Goal: Answer question/provide support: Share knowledge or assist other users

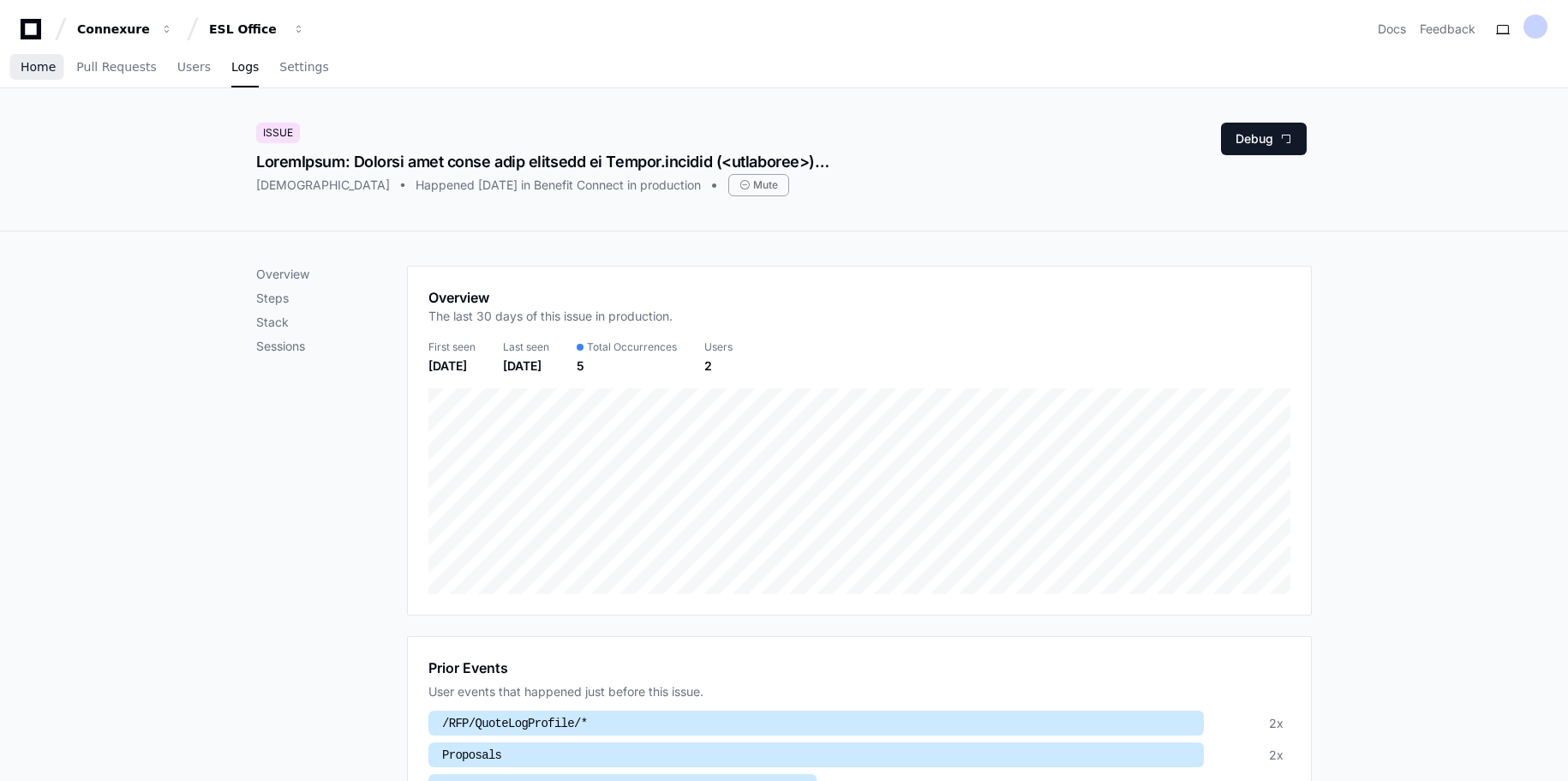
click at [43, 68] on span "Home" at bounding box center [38, 67] width 35 height 10
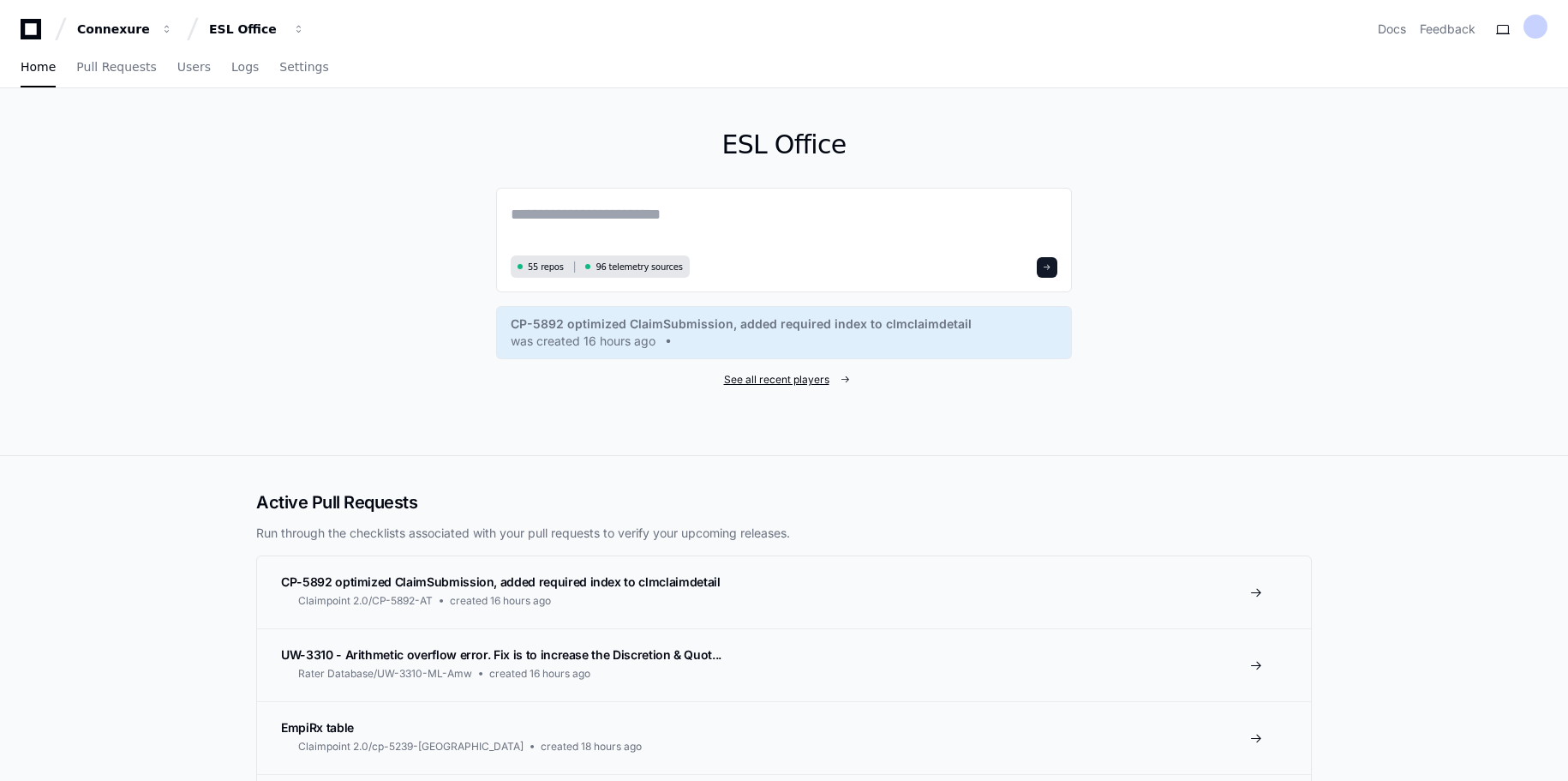
click at [800, 383] on span "See all recent players" at bounding box center [776, 380] width 106 height 14
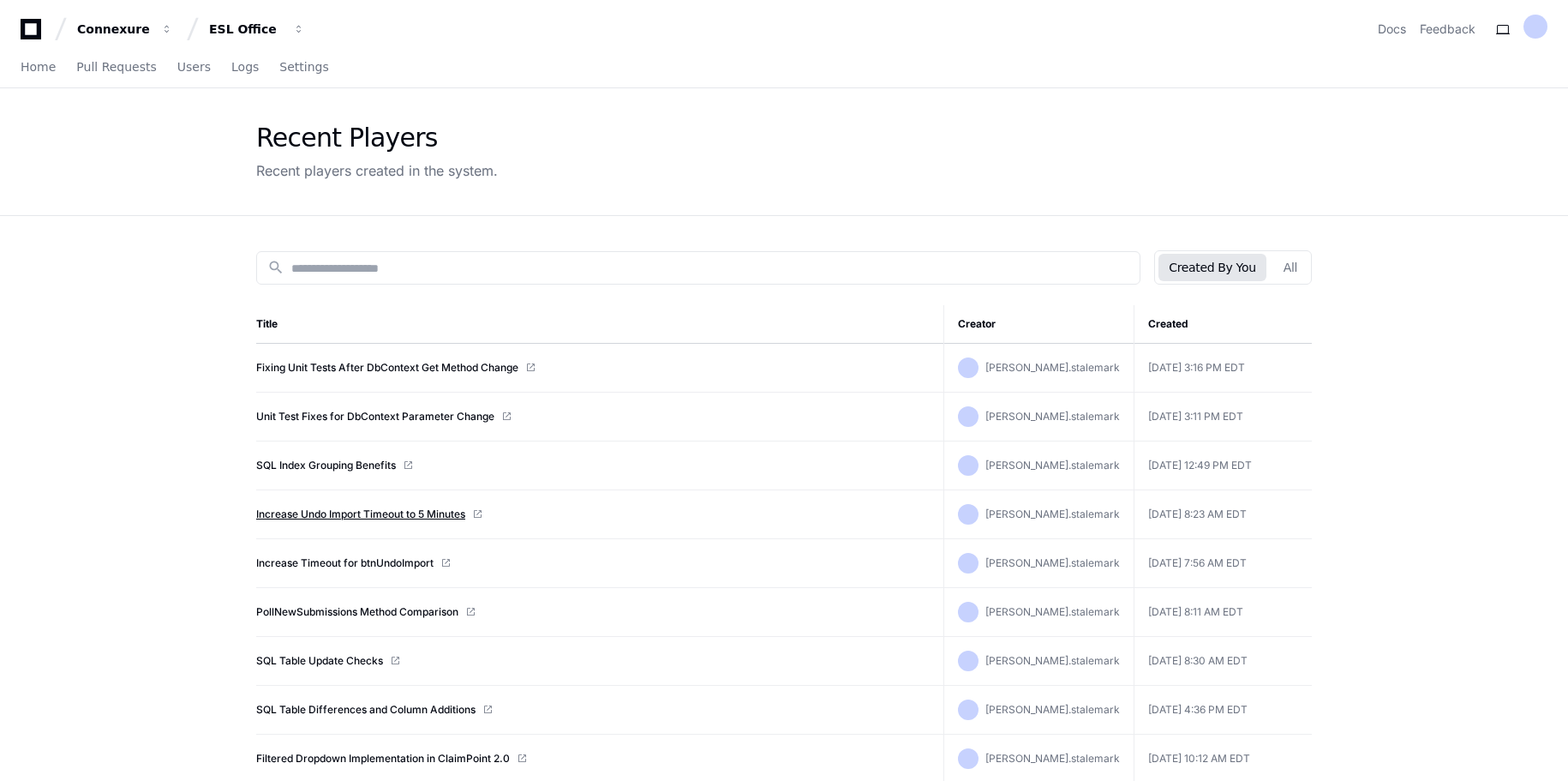
click at [398, 512] on link "Increase Undo Import Timeout to 5 Minutes" at bounding box center [360, 514] width 209 height 14
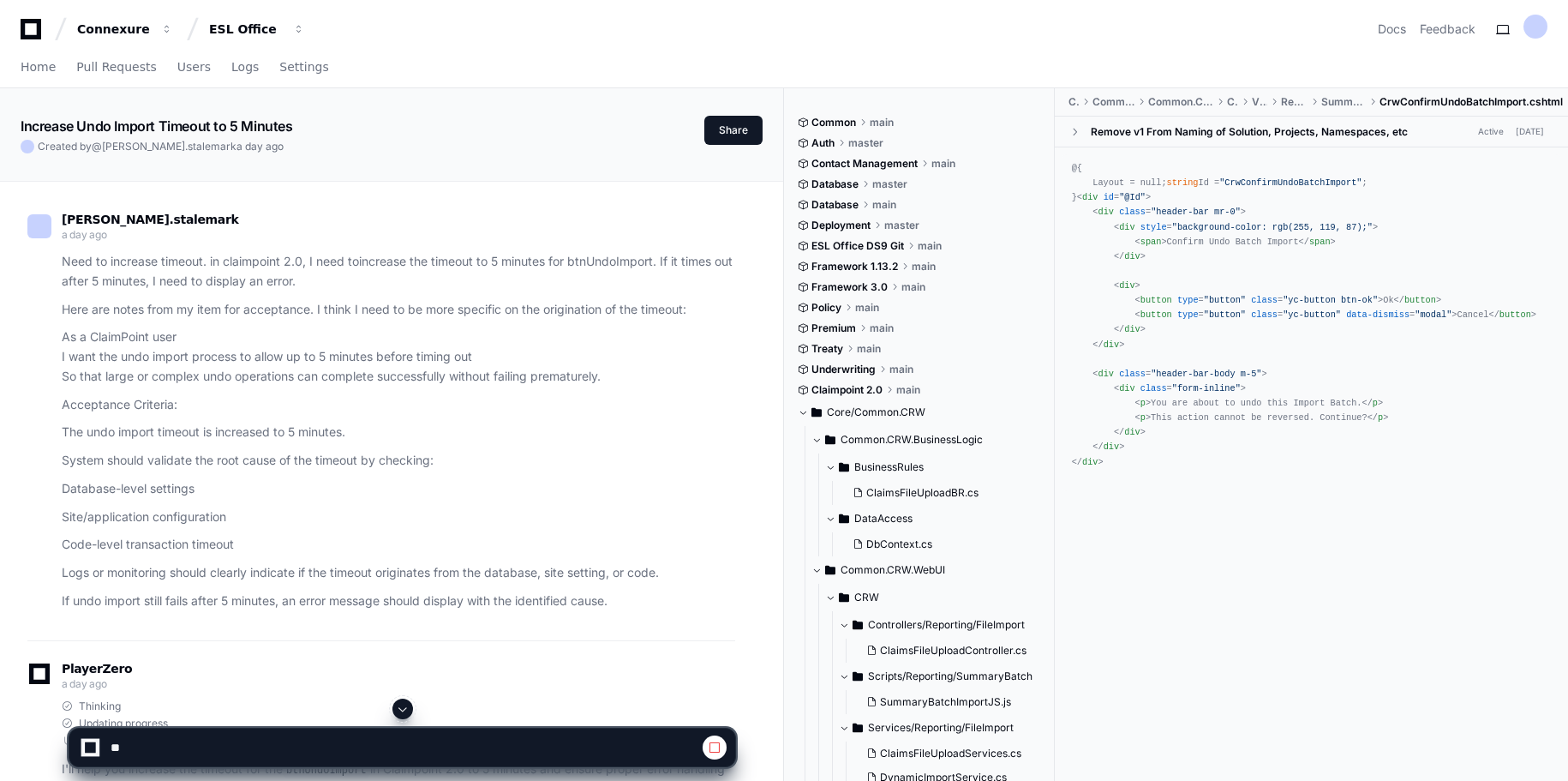
click at [404, 708] on span at bounding box center [403, 710] width 14 height 14
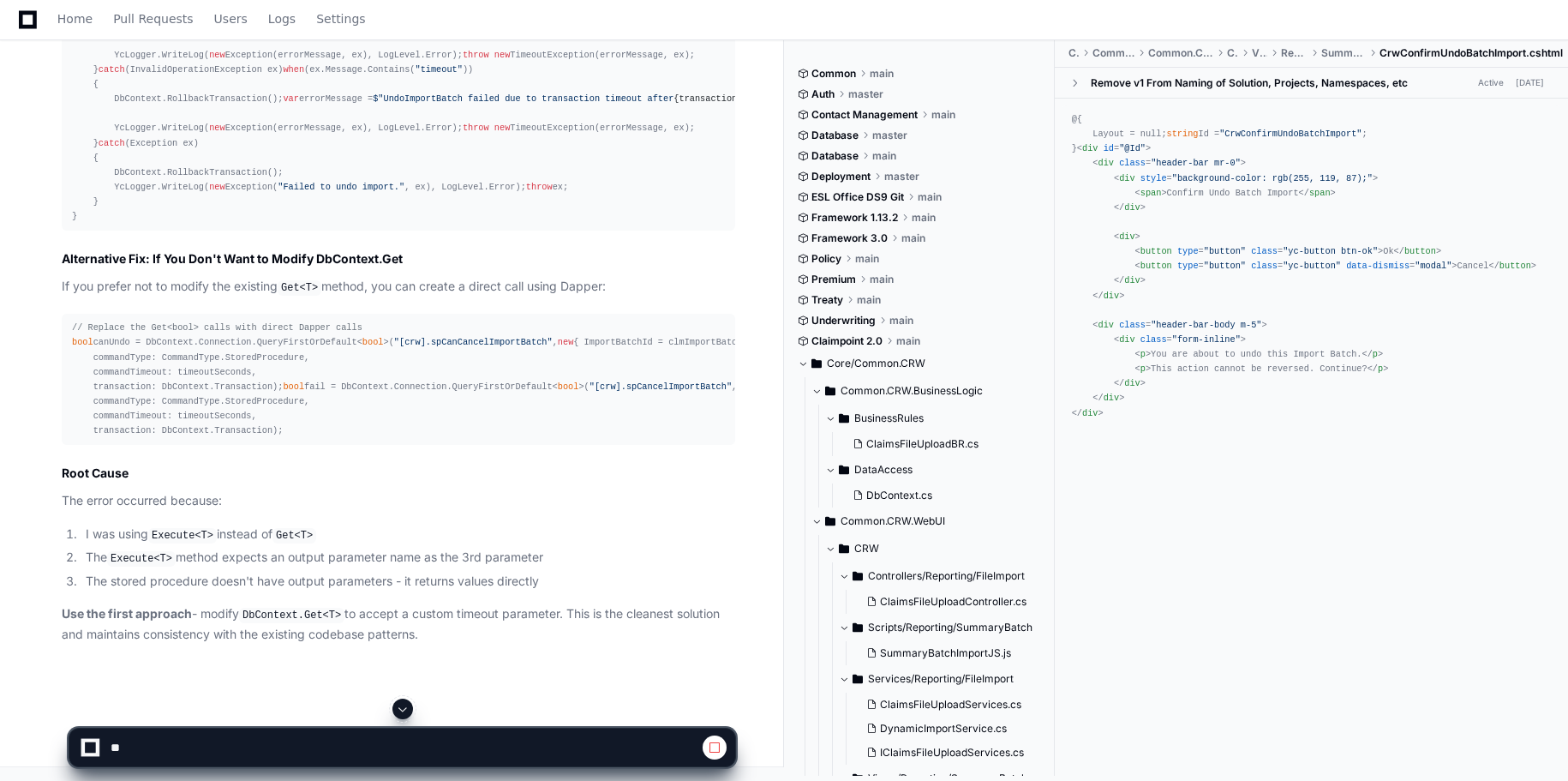
scroll to position [15062, 0]
click at [405, 703] on span at bounding box center [403, 710] width 14 height 14
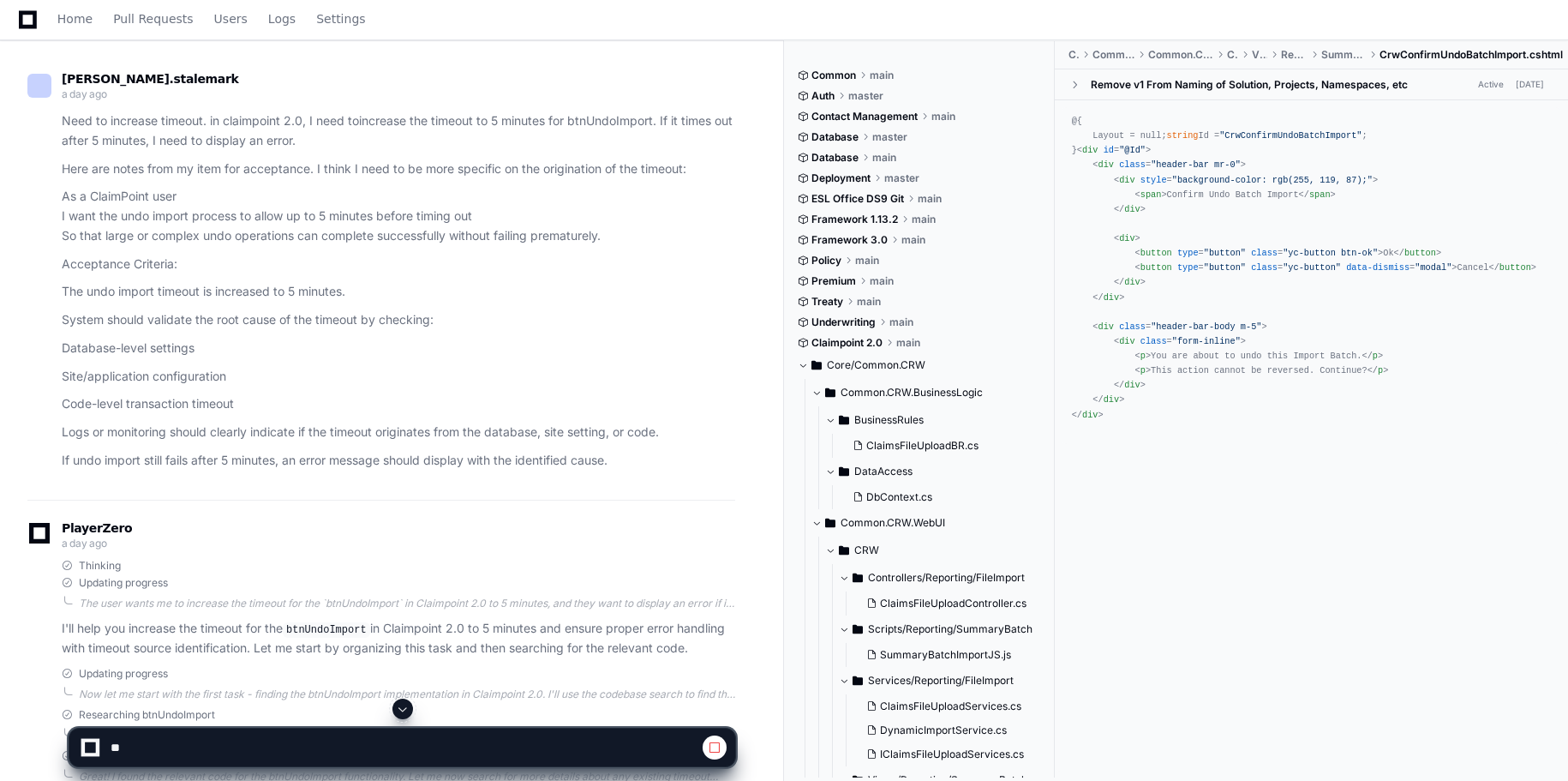
scroll to position [0, 0]
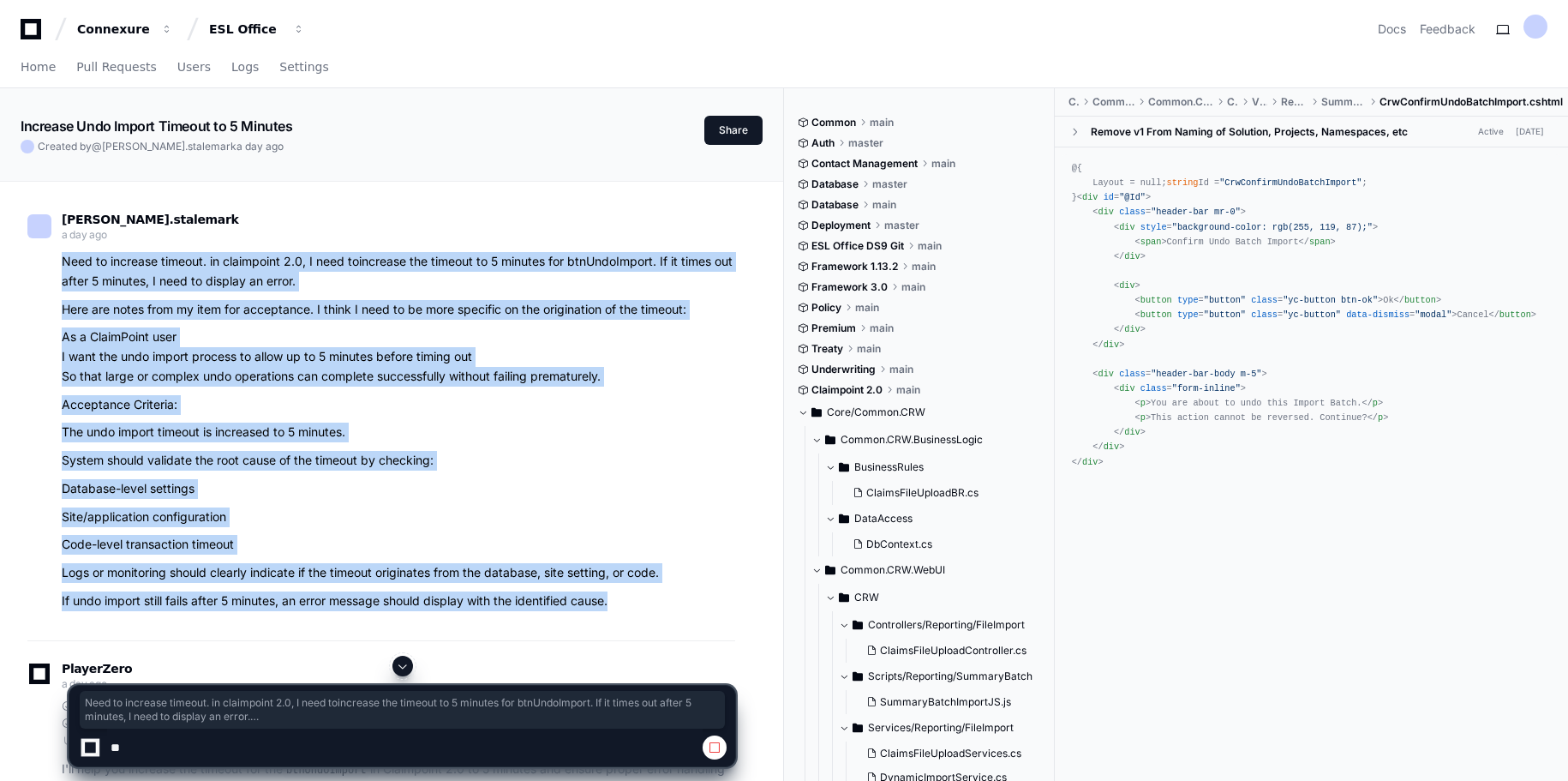
drag, startPoint x: 62, startPoint y: 261, endPoint x: 625, endPoint y: 600, distance: 657.2
click at [625, 600] on article "Need to increase timeout. in claimpoint 2.0, I need toincrease the timeout to 5…" at bounding box center [399, 432] width 674 height 360
copy article "Need to increase timeout. in claimpoint 2.0, I need toincrease the timeout to 5…"
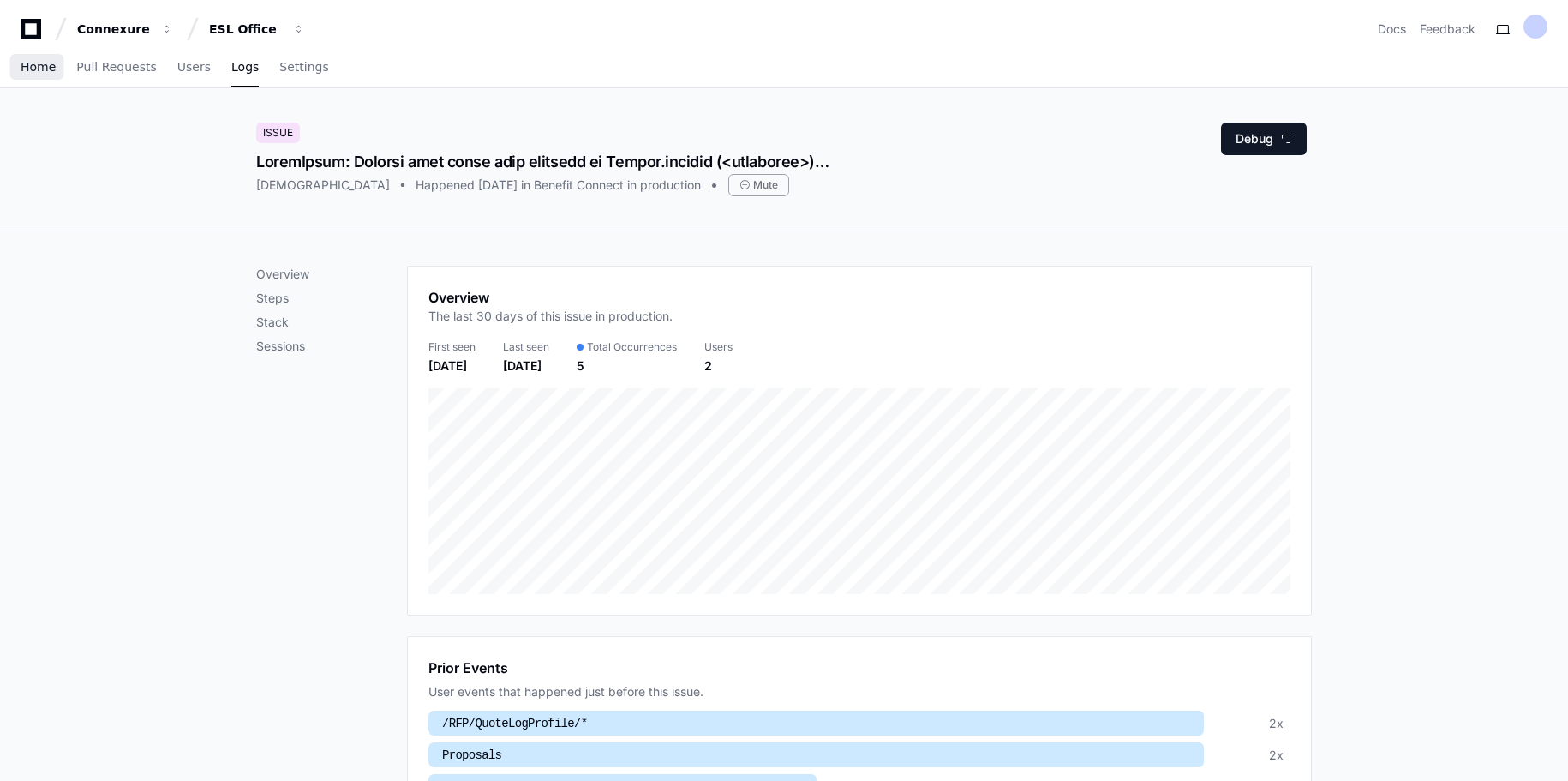
click at [33, 67] on span "Home" at bounding box center [38, 67] width 35 height 10
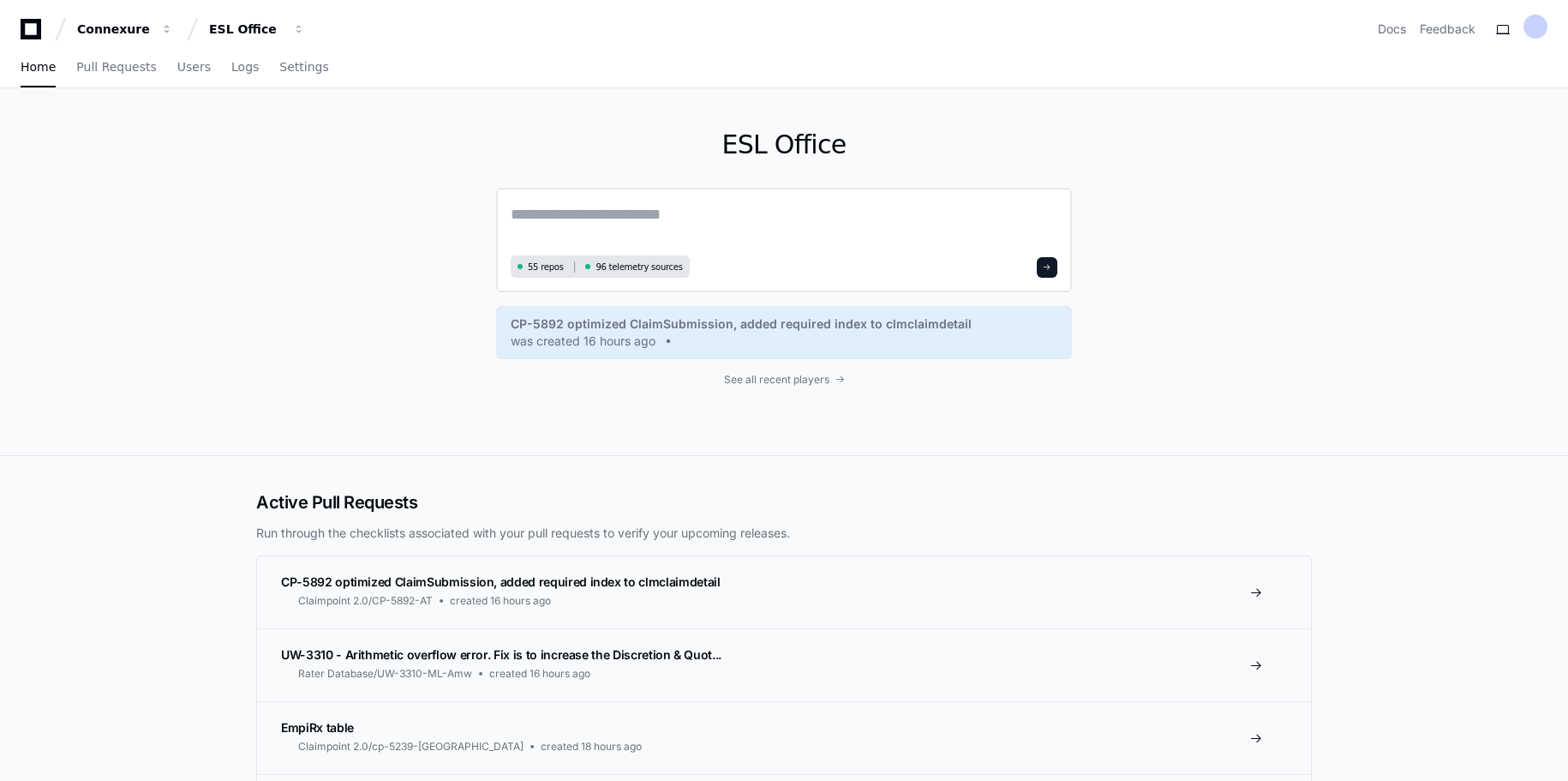
click at [733, 218] on textarea at bounding box center [784, 226] width 547 height 48
paste textarea "**********"
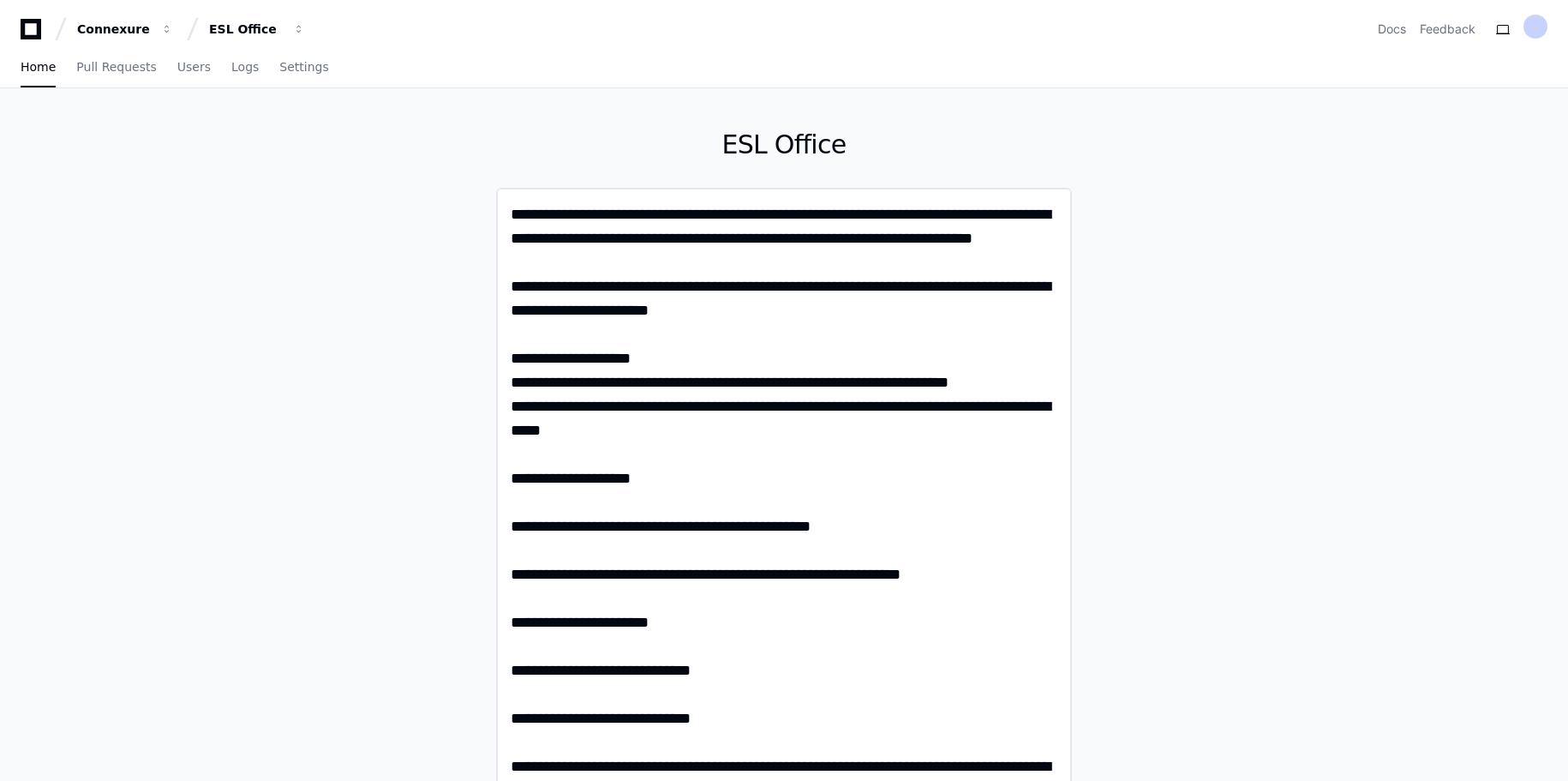
click at [524, 253] on textarea "**********" at bounding box center [784, 549] width 547 height 694
click at [667, 433] on textarea "**********" at bounding box center [784, 549] width 547 height 694
click at [677, 311] on textarea "**********" at bounding box center [784, 549] width 547 height 694
paste textarea "**********"
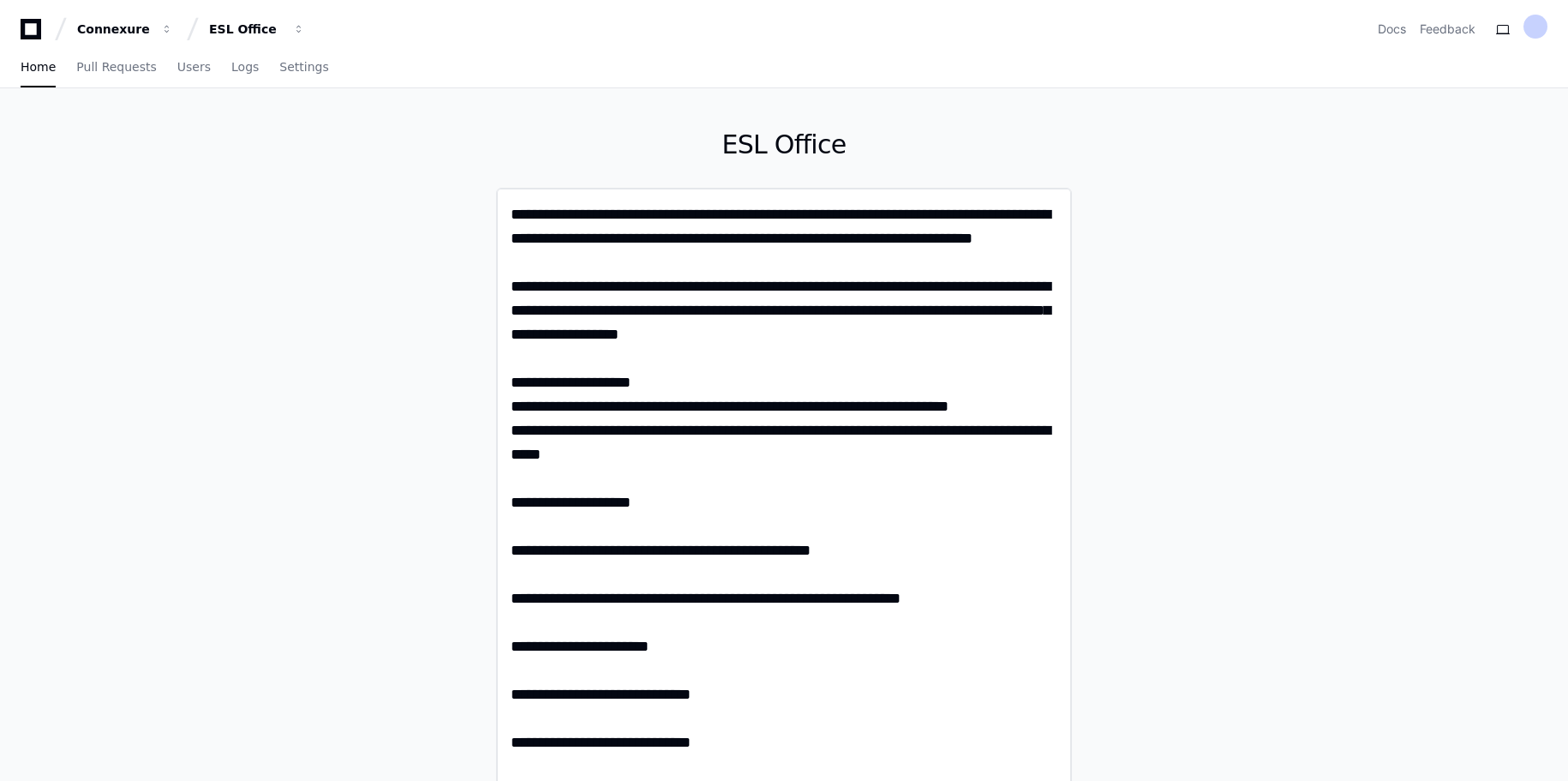
click at [1052, 310] on textarea "**********" at bounding box center [784, 561] width 547 height 717
click at [793, 335] on textarea "**********" at bounding box center [784, 561] width 547 height 717
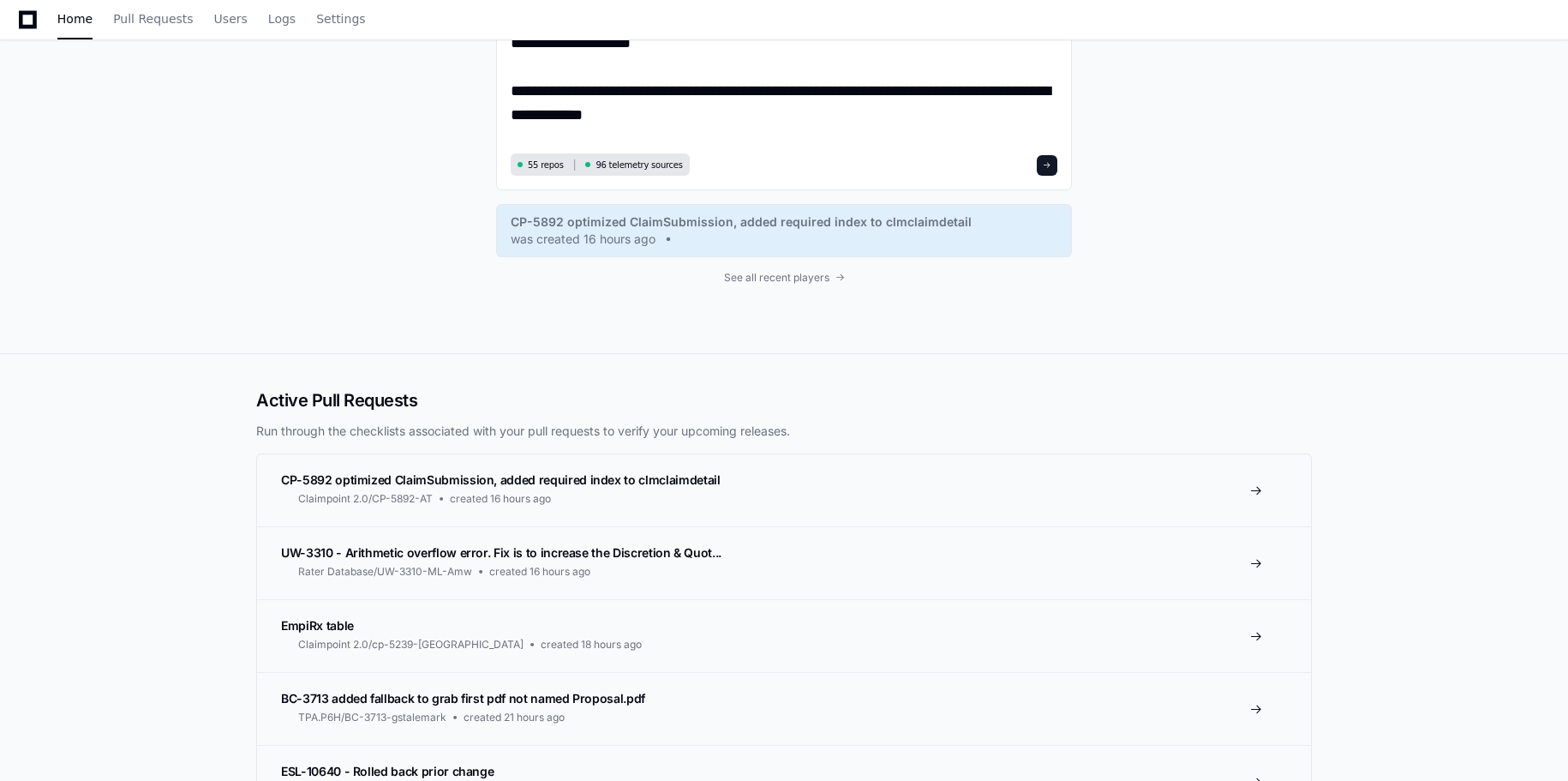
scroll to position [858, 0]
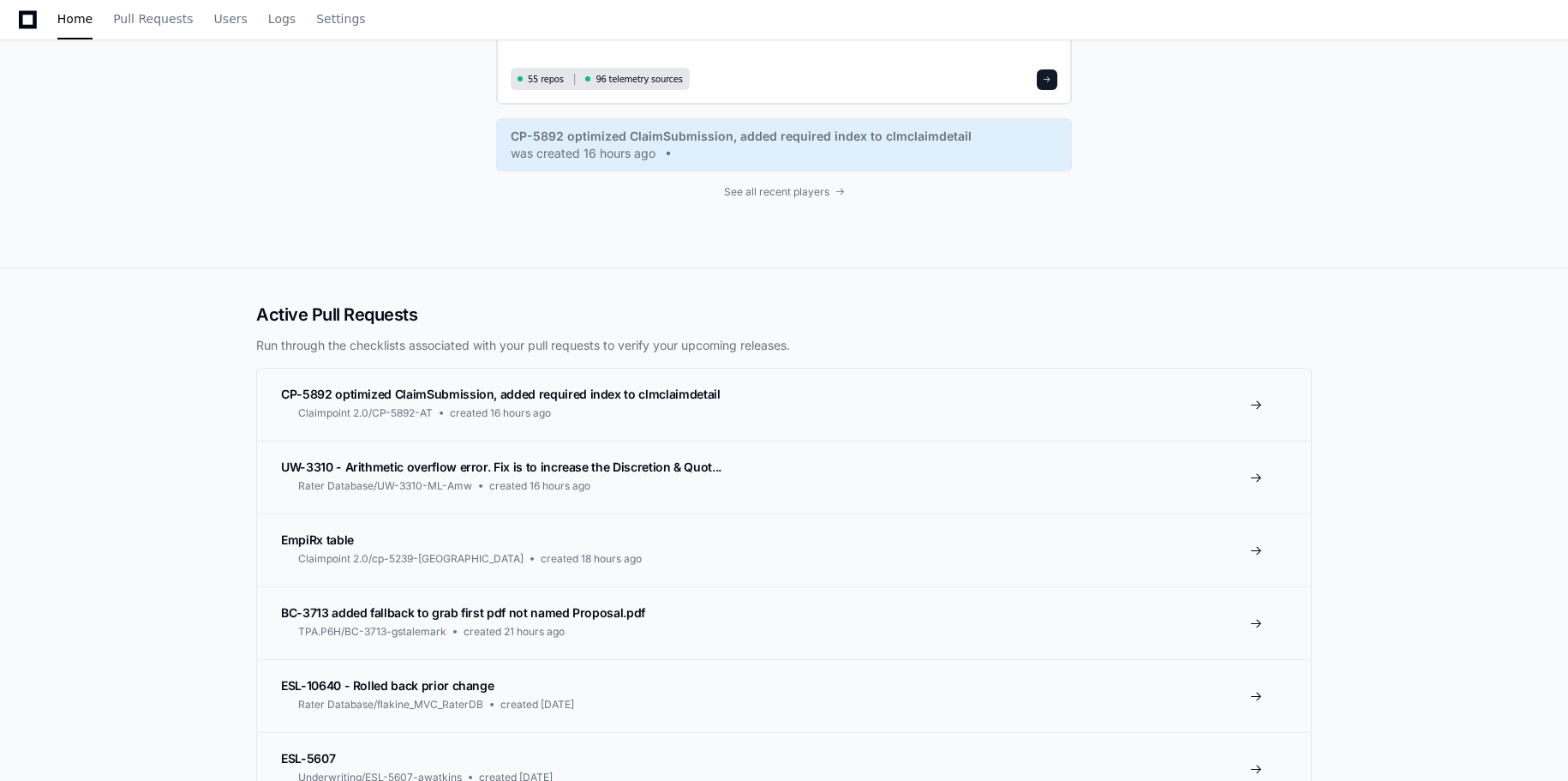
type textarea "**********"
click at [1046, 77] on span at bounding box center [1047, 80] width 9 height 9
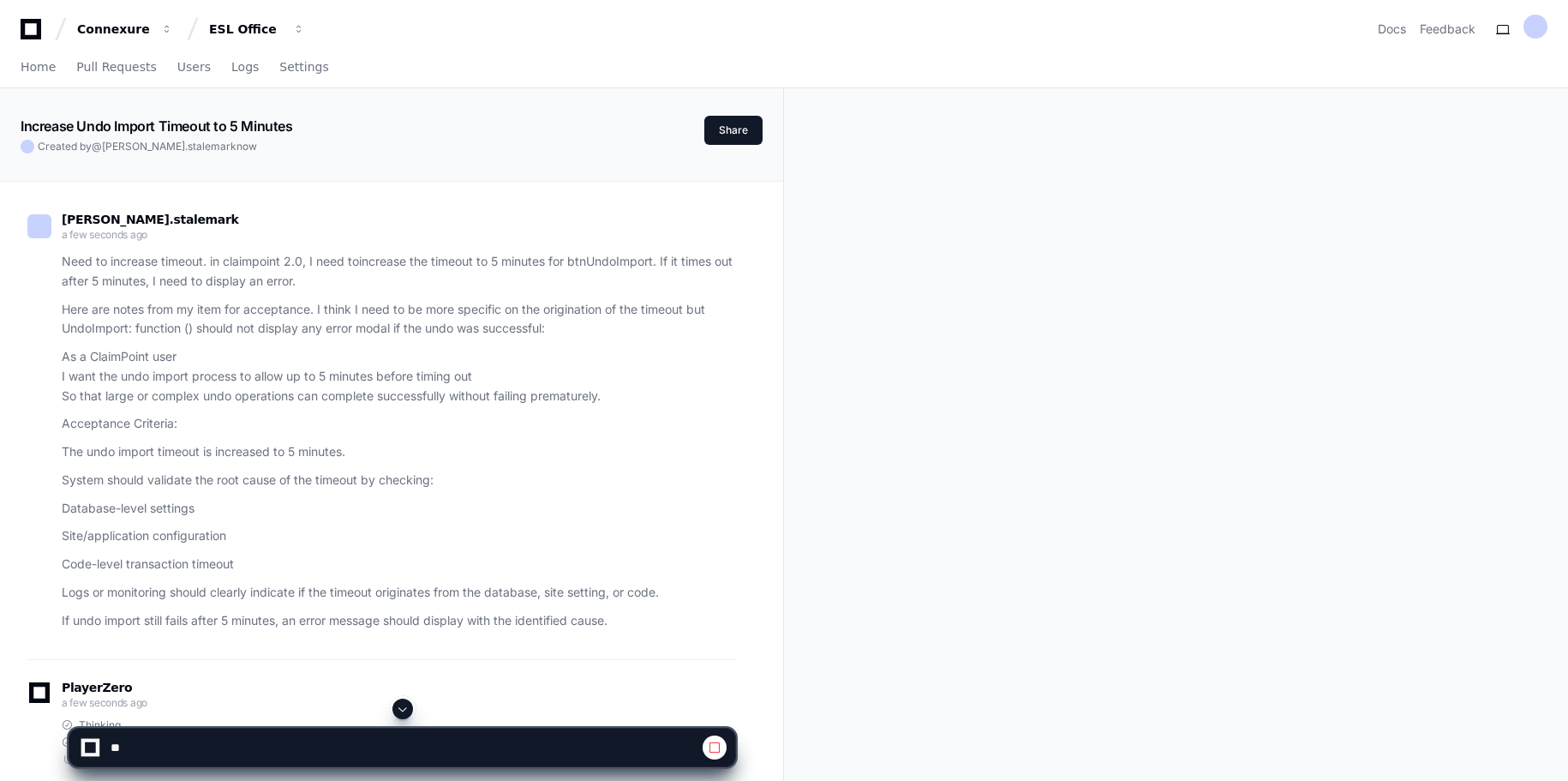
click at [404, 708] on span at bounding box center [403, 710] width 14 height 14
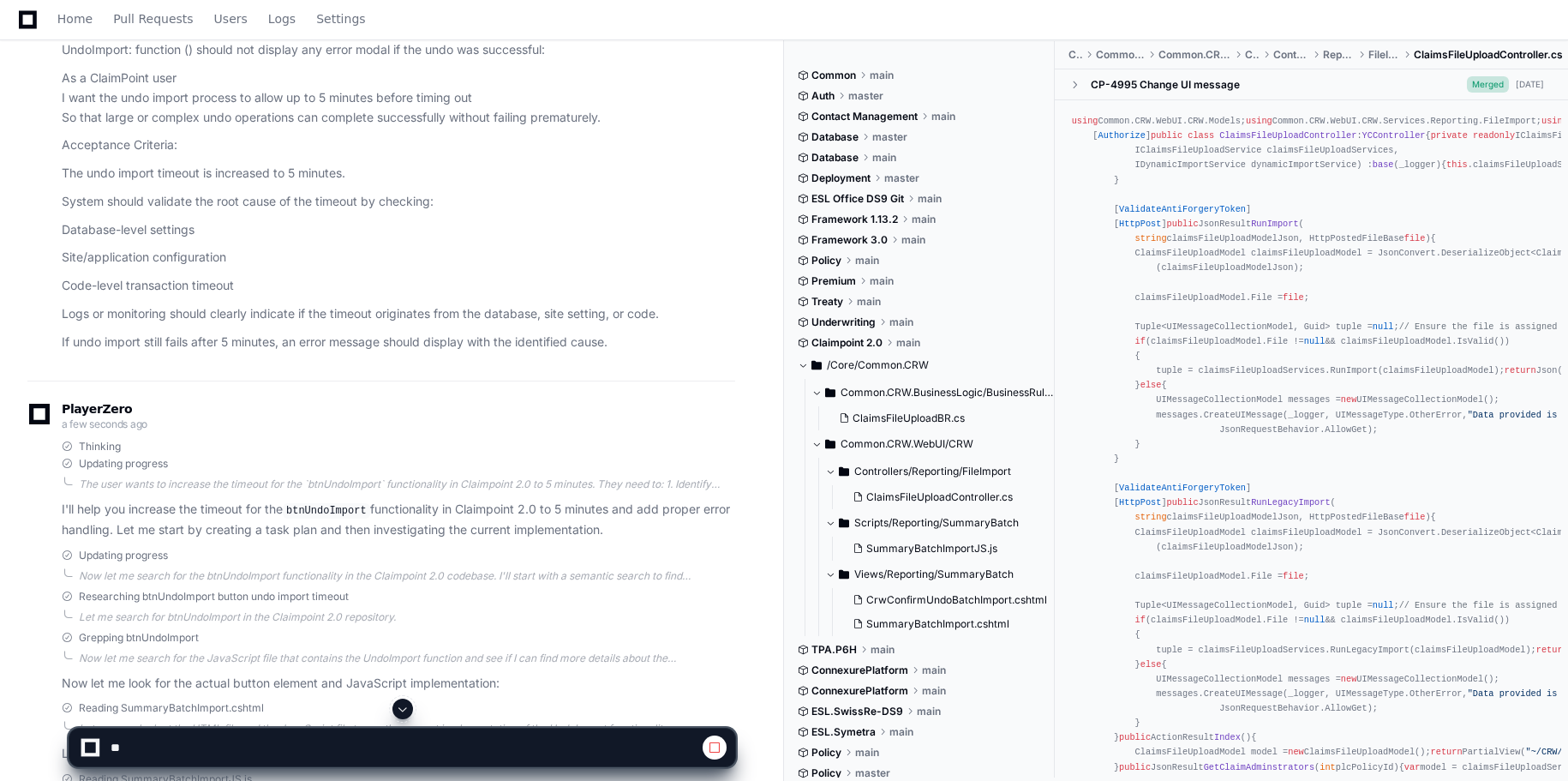
click at [402, 704] on span at bounding box center [403, 710] width 14 height 14
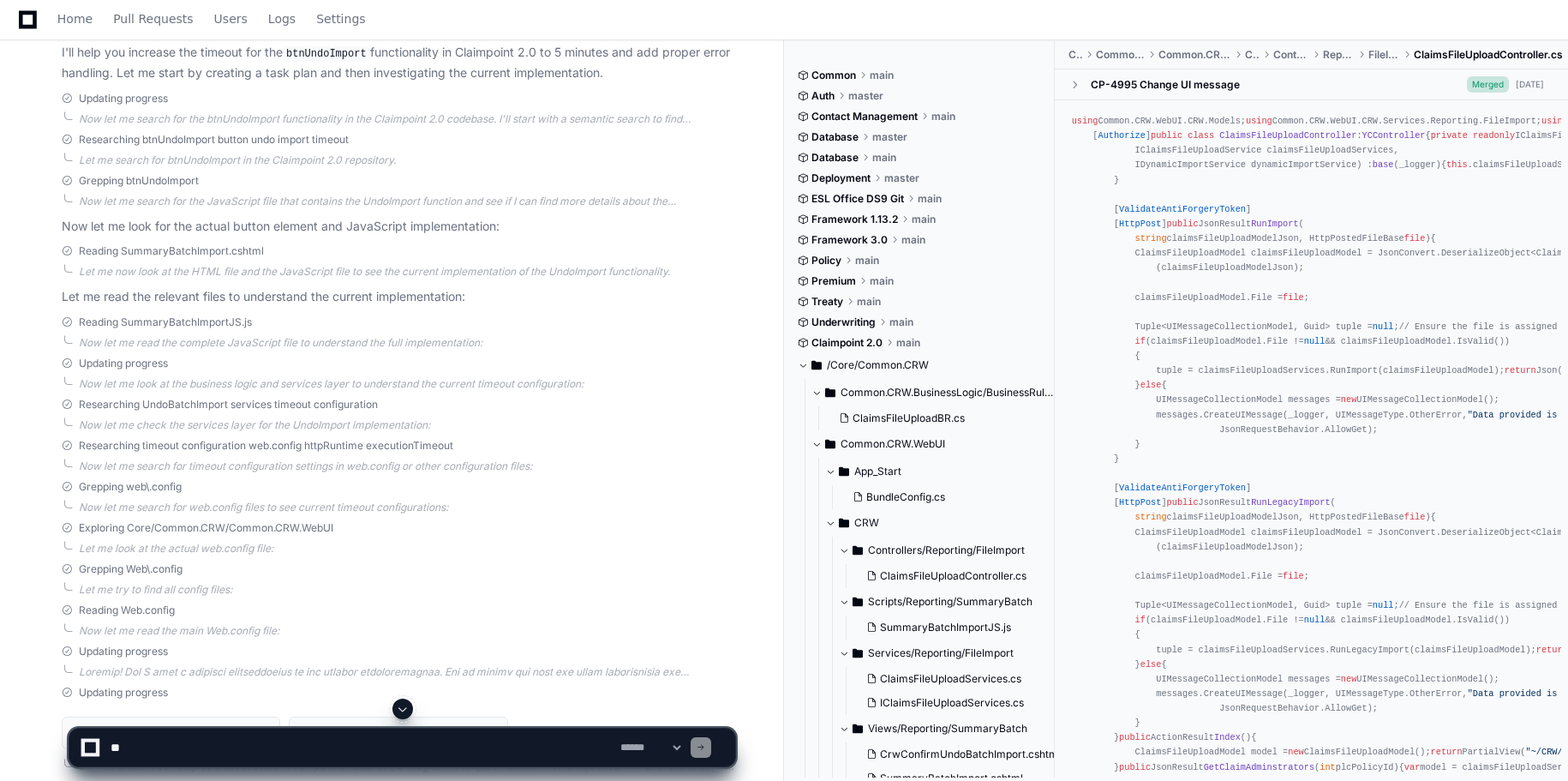
scroll to position [907, 0]
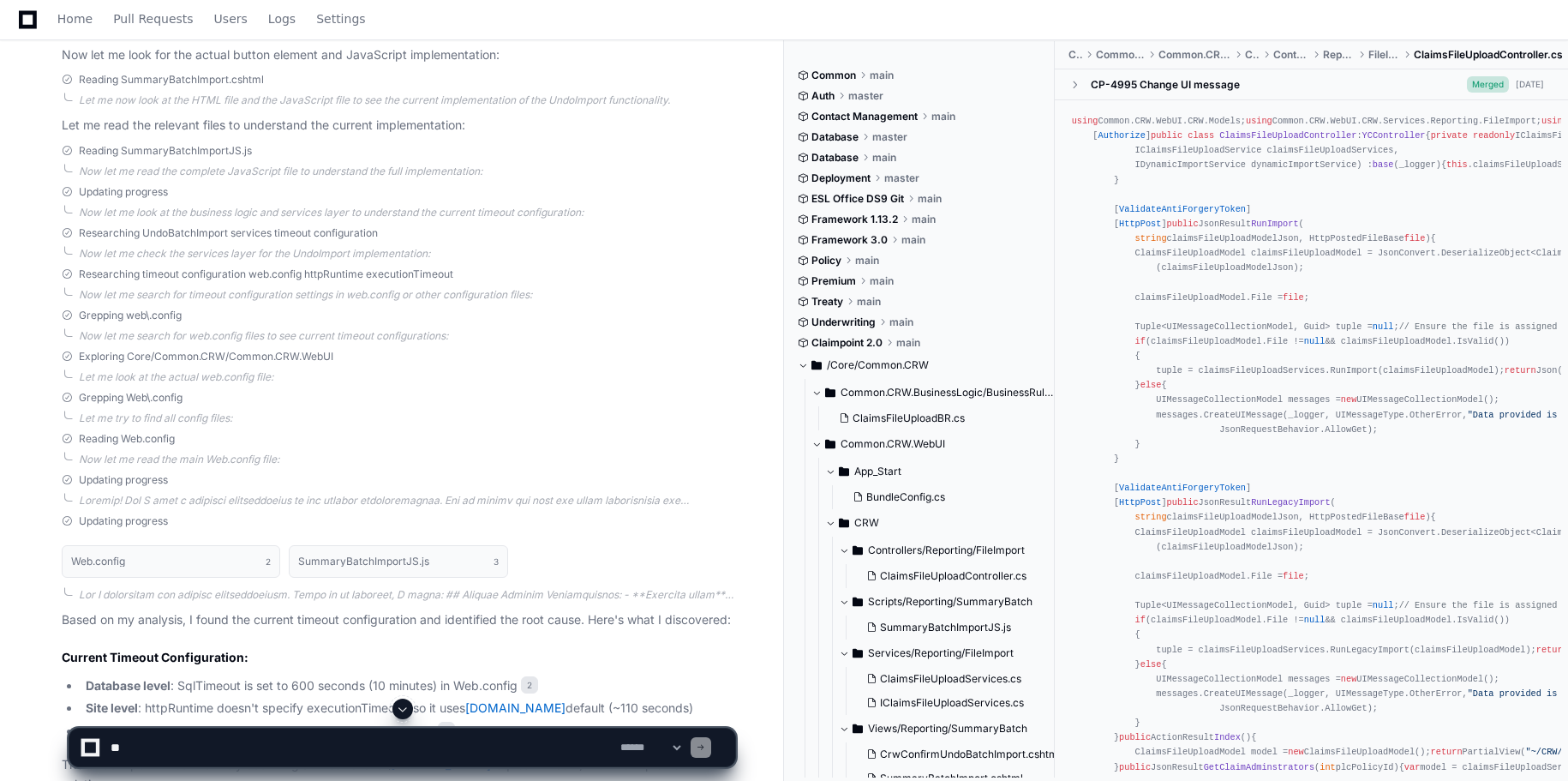
click at [401, 701] on button at bounding box center [403, 710] width 21 height 21
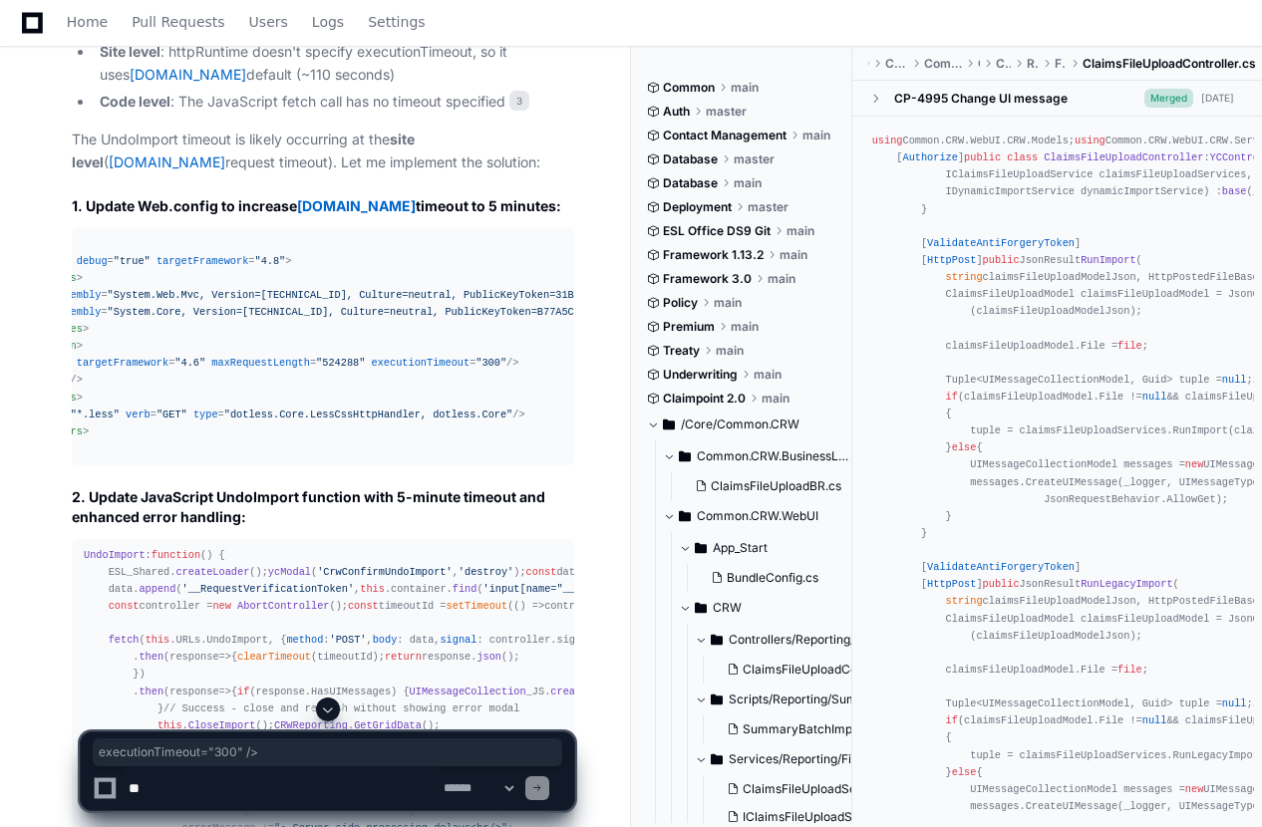
scroll to position [0, 116]
drag, startPoint x: 445, startPoint y: 360, endPoint x: 578, endPoint y: 366, distance: 133.7
click at [578, 366] on div "[PERSON_NAME].stalemark 3 minutes ago Need to increase timeout. in claimpoint 2…" at bounding box center [315, 368] width 582 height 4374
copy span "executionTimeout = "300" />"
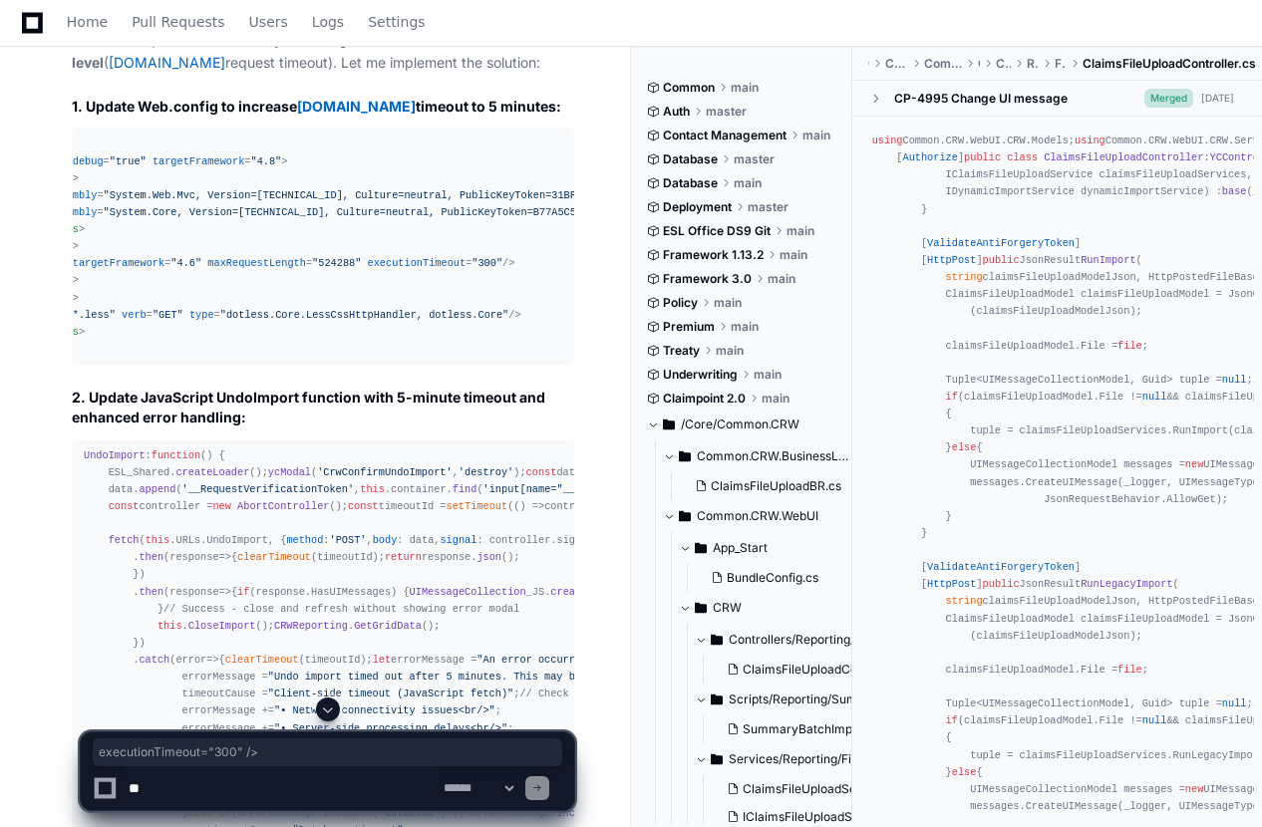
scroll to position [2230, 0]
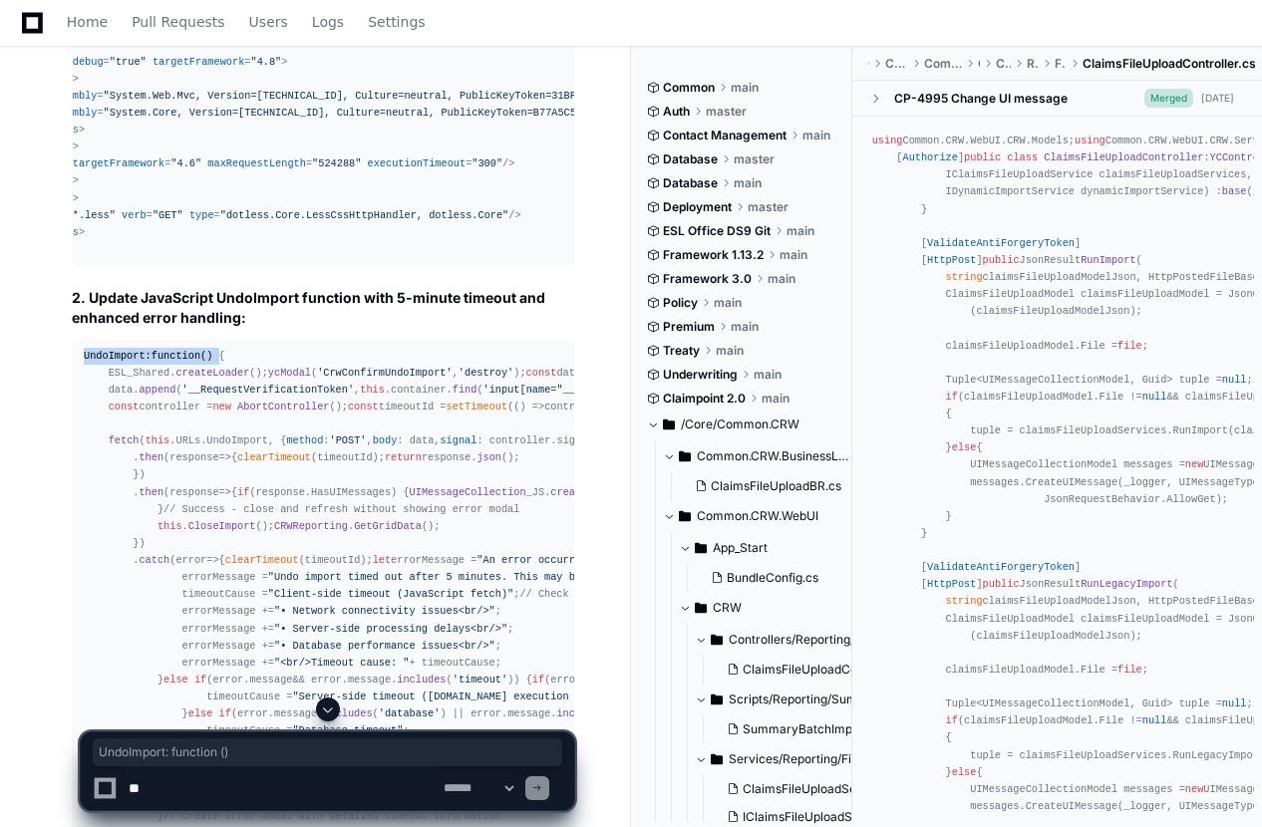
drag, startPoint x: 205, startPoint y: 357, endPoint x: 81, endPoint y: 358, distance: 124.6
click at [81, 358] on pre "UndoImport : function ( ) { ESL_Shared. createLoader (); ycModal ( 'CrwConfirmU…" at bounding box center [323, 638] width 502 height 596
copy div "UndoImport : function ( )"
click at [82, 352] on pre "UndoImport : function ( ) { ESL_Shared. createLoader (); ycModal ( 'CrwConfirmU…" at bounding box center [323, 638] width 502 height 596
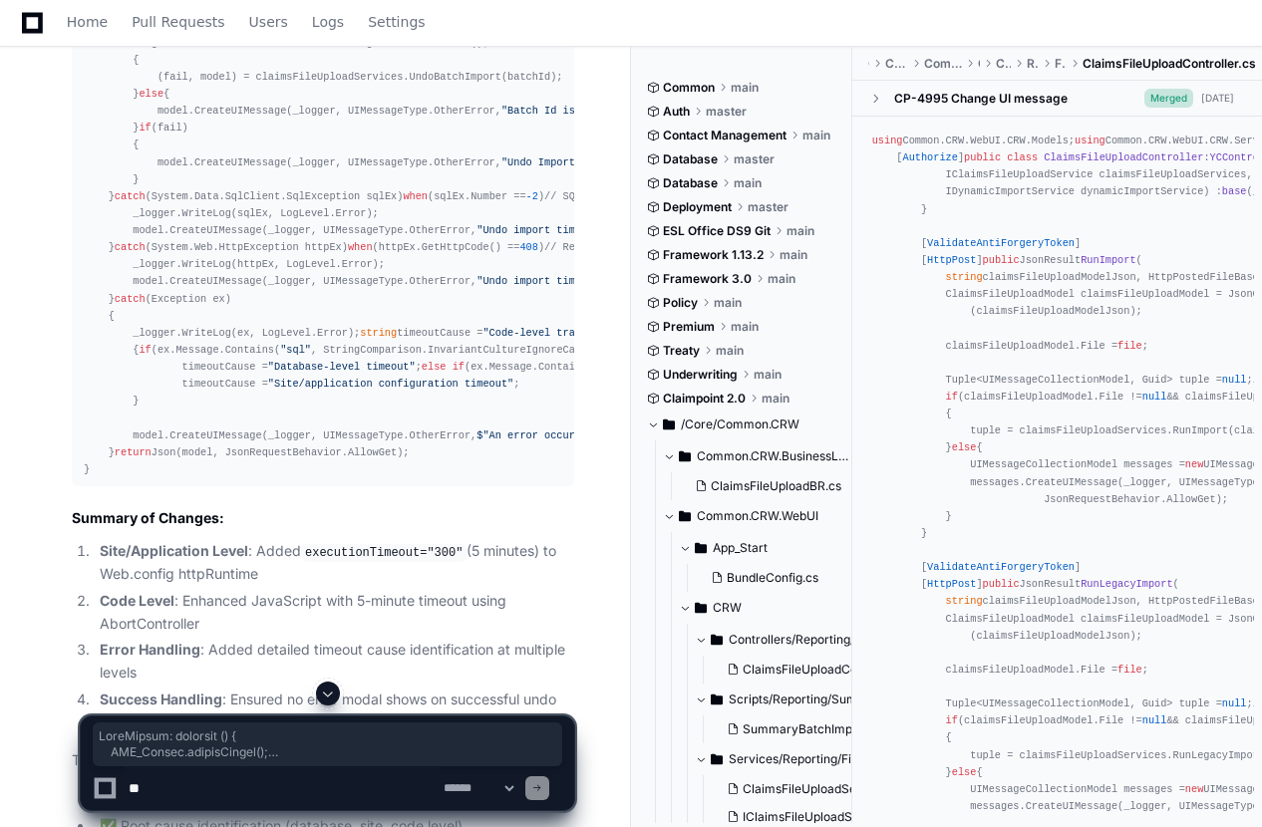
scroll to position [3327, 0]
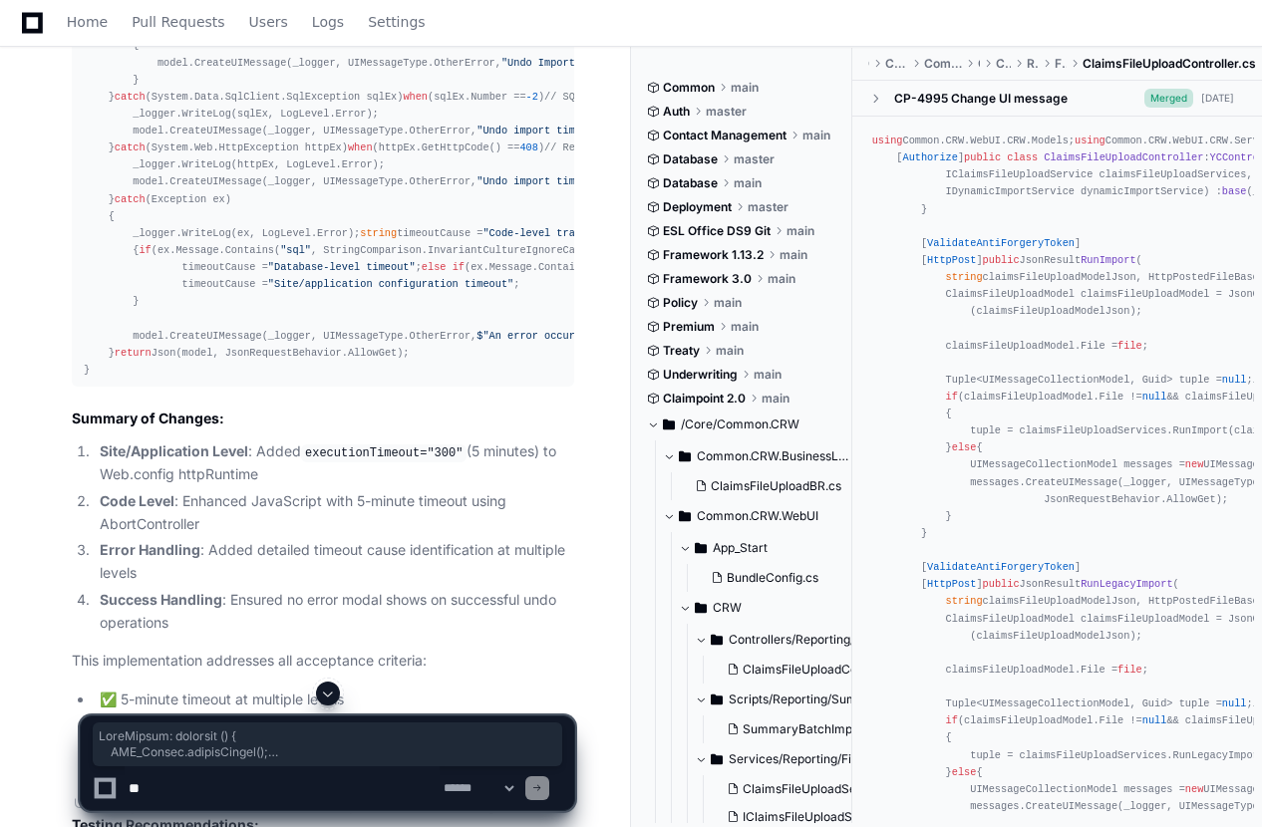
drag, startPoint x: 84, startPoint y: 350, endPoint x: 138, endPoint y: 487, distance: 146.8
copy div "UndoImport : function ( ) { ESL_Shared. createLoader (); ycModal ( 'CrwConfirmU…"
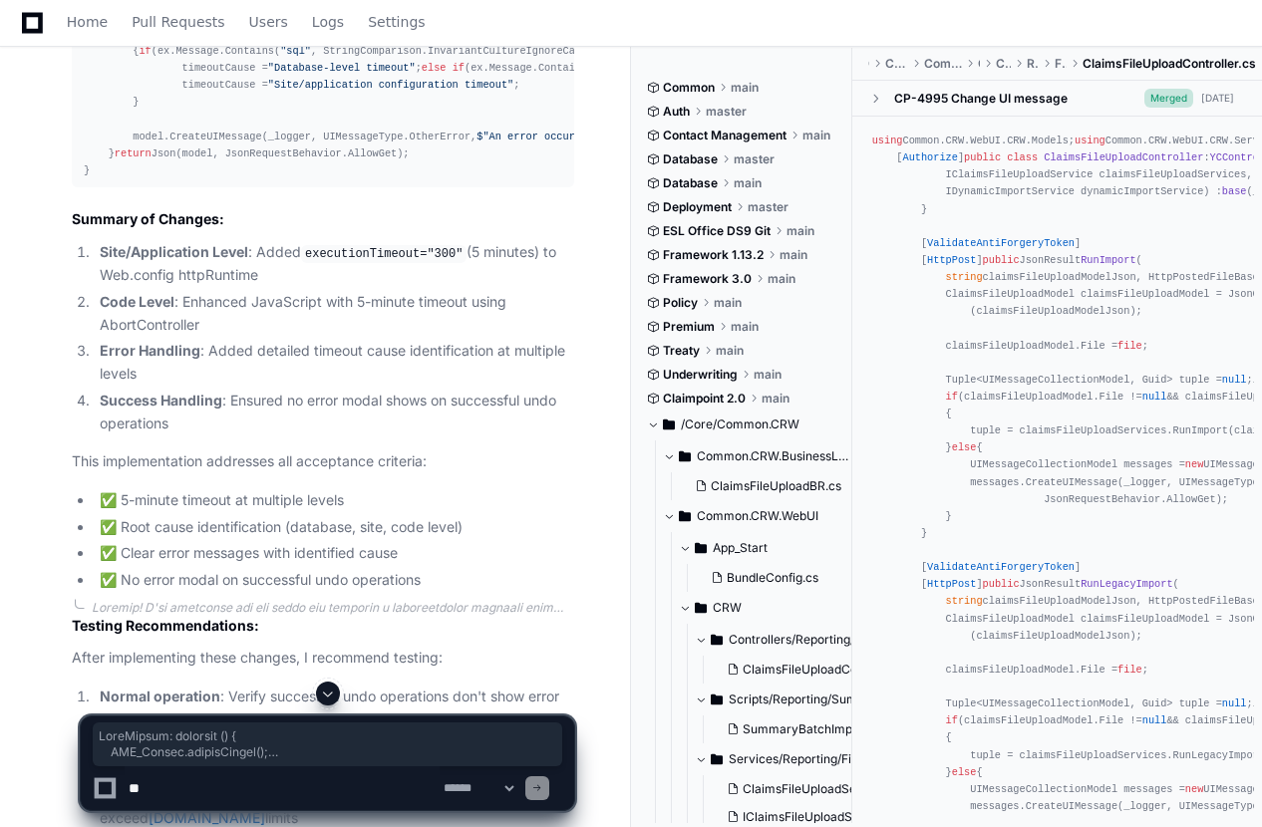
scroll to position [3626, 0]
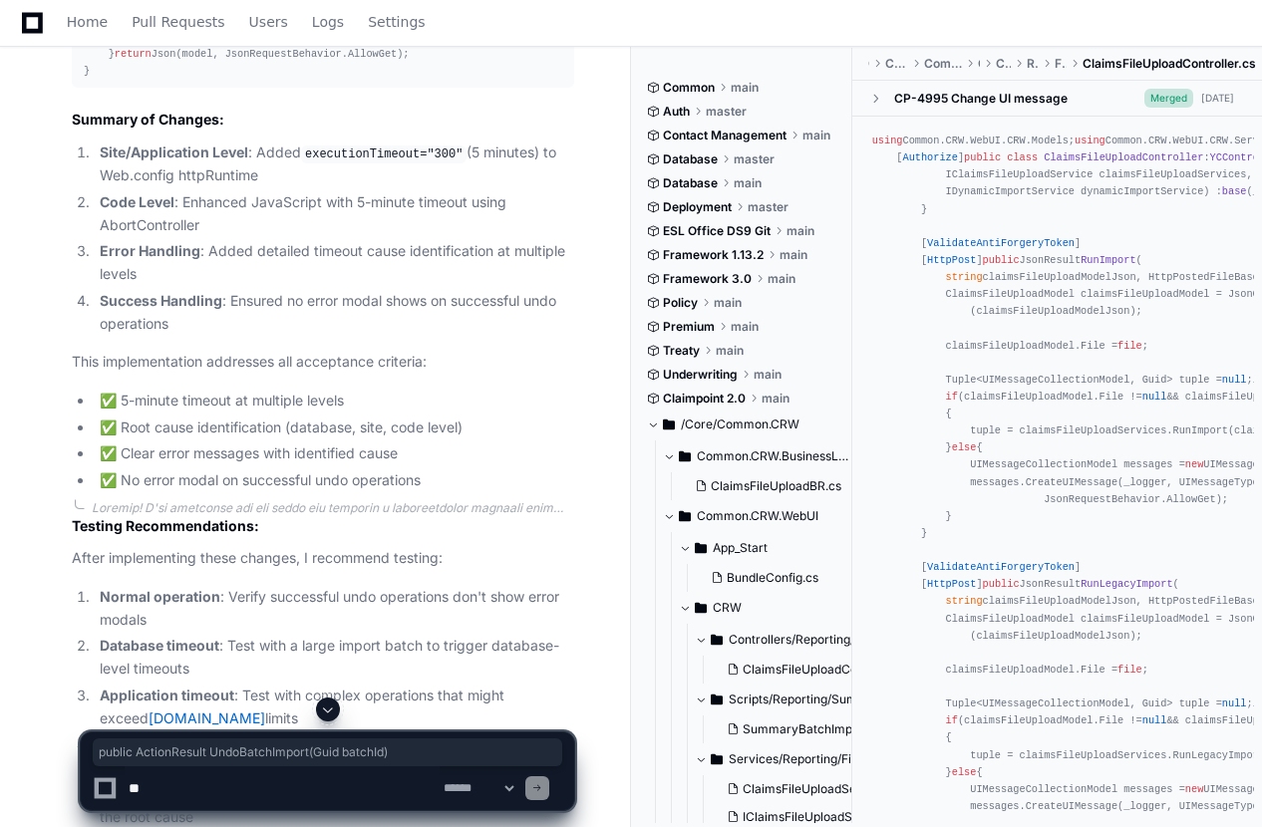
drag, startPoint x: 85, startPoint y: 313, endPoint x: 359, endPoint y: 310, distance: 274.2
copy span "public ActionResult UndoBatchImport ( Guid batchId )"
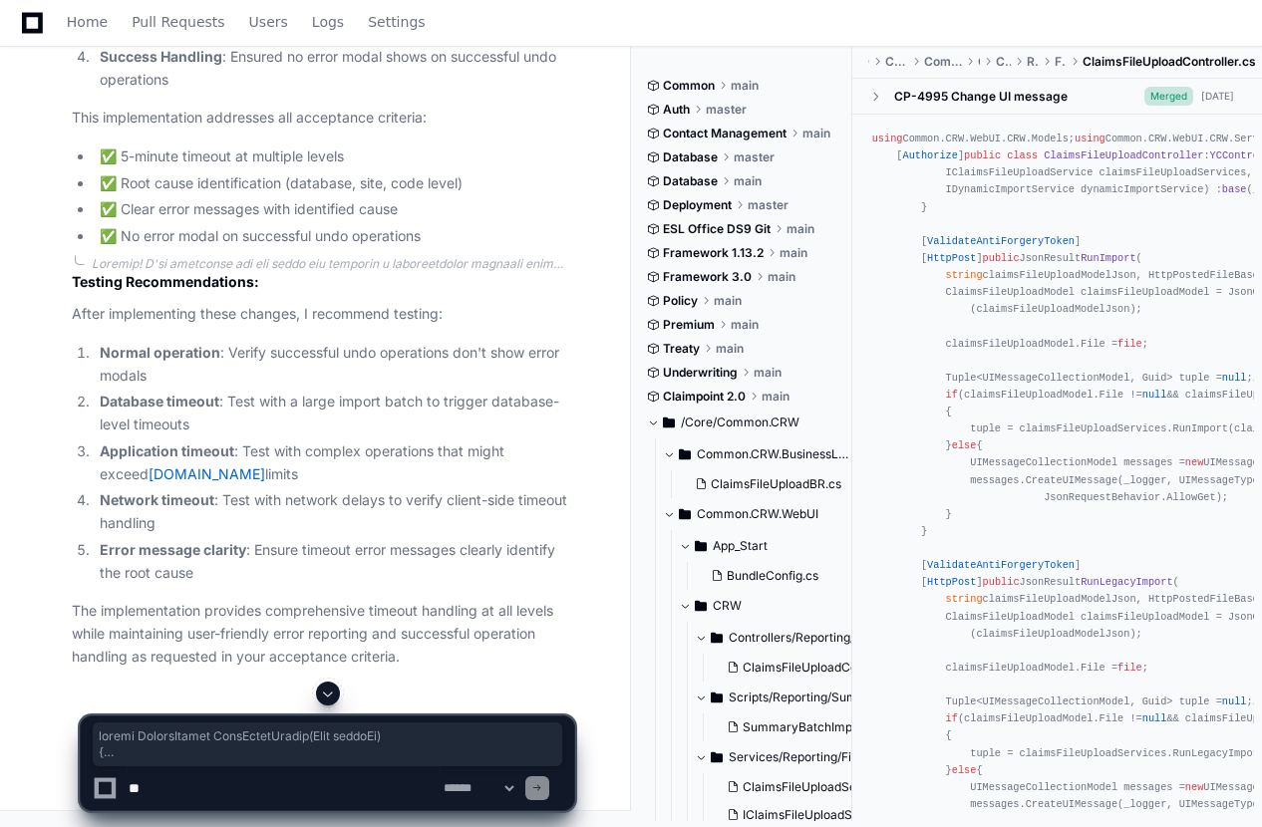
scroll to position [4224, 0]
drag, startPoint x: 84, startPoint y: 306, endPoint x: 112, endPoint y: 583, distance: 278.6
copy div "public ActionResult UndoBatchImport ( Guid batchId ) { UIMessageCollectionModel…"
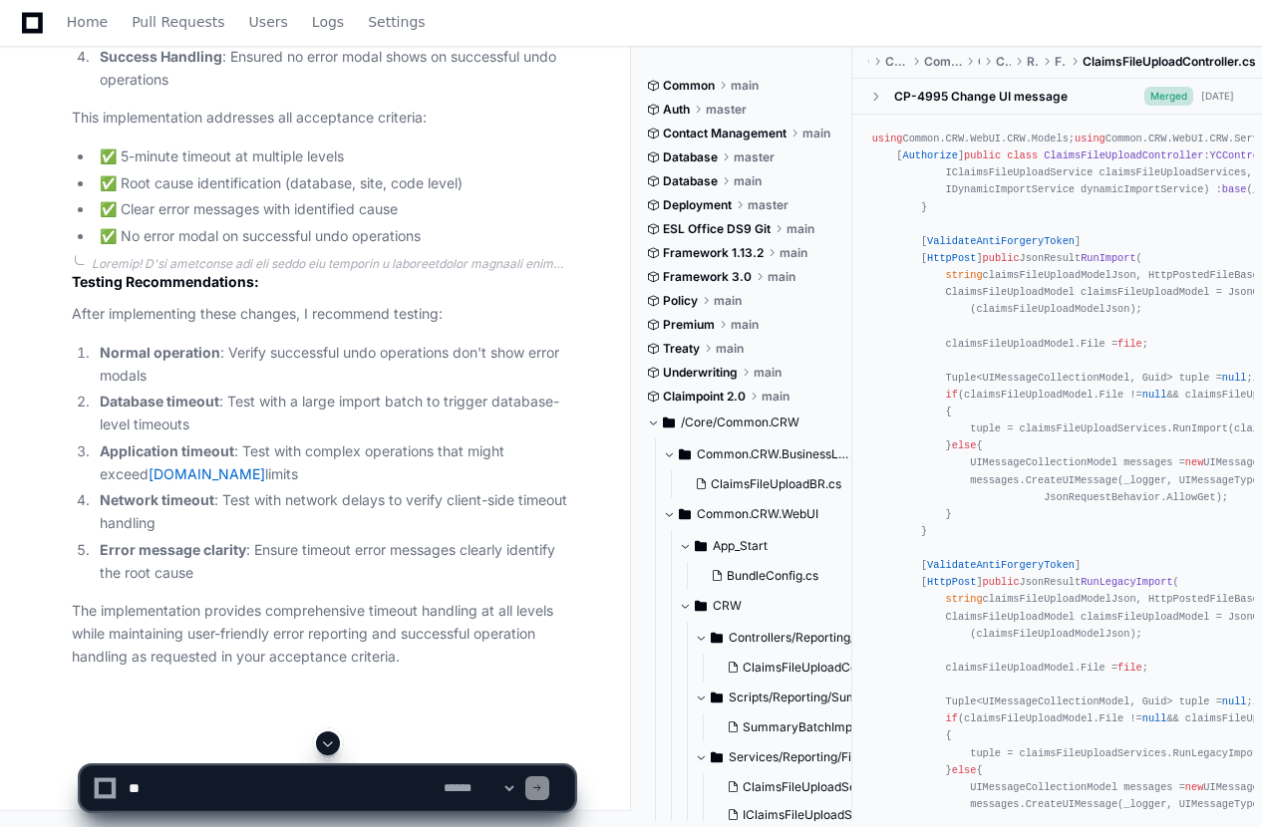
click at [32, 759] on div "**********" at bounding box center [327, 780] width 607 height 96
click at [162, 787] on textarea at bounding box center [282, 789] width 315 height 44
click at [429, 787] on textarea at bounding box center [282, 789] width 315 height 44
click at [231, 791] on textarea at bounding box center [282, 789] width 315 height 44
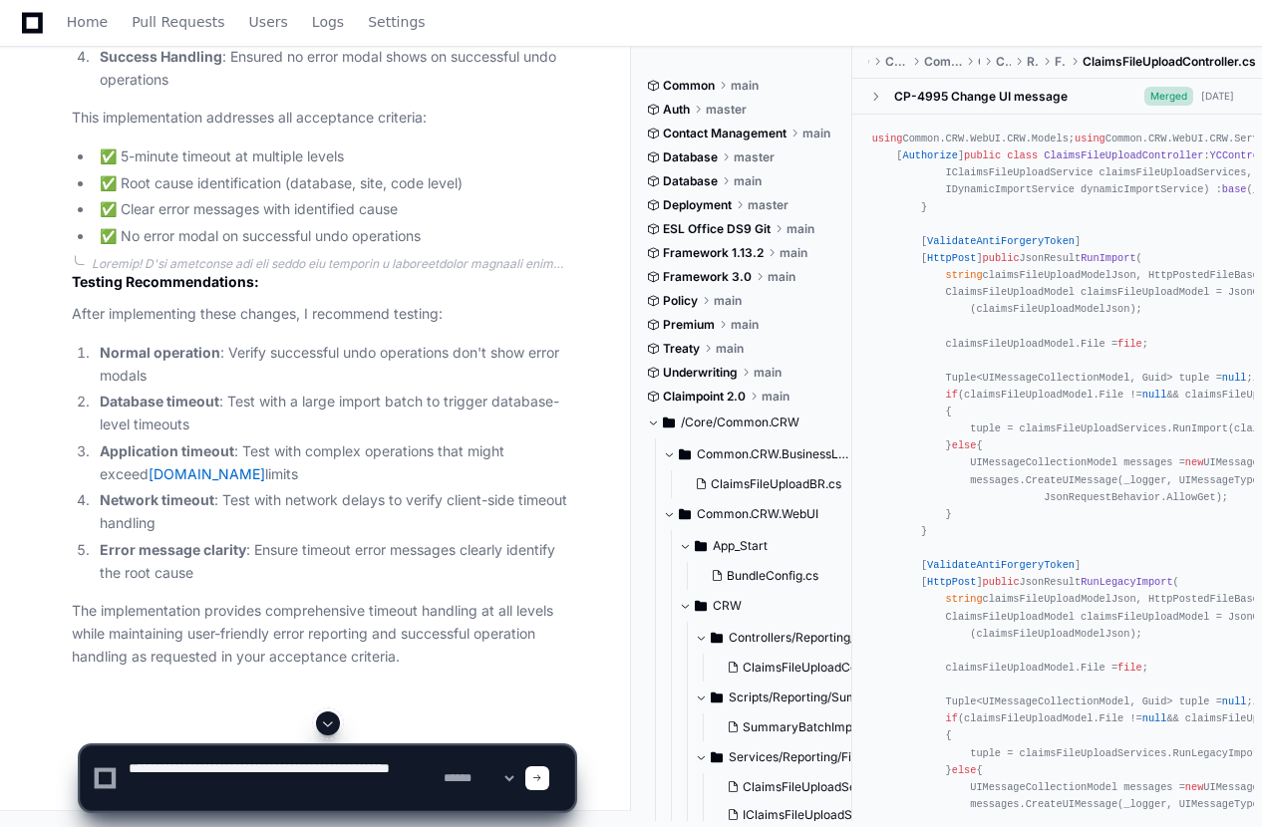
paste textarea "**********"
type textarea "**********"
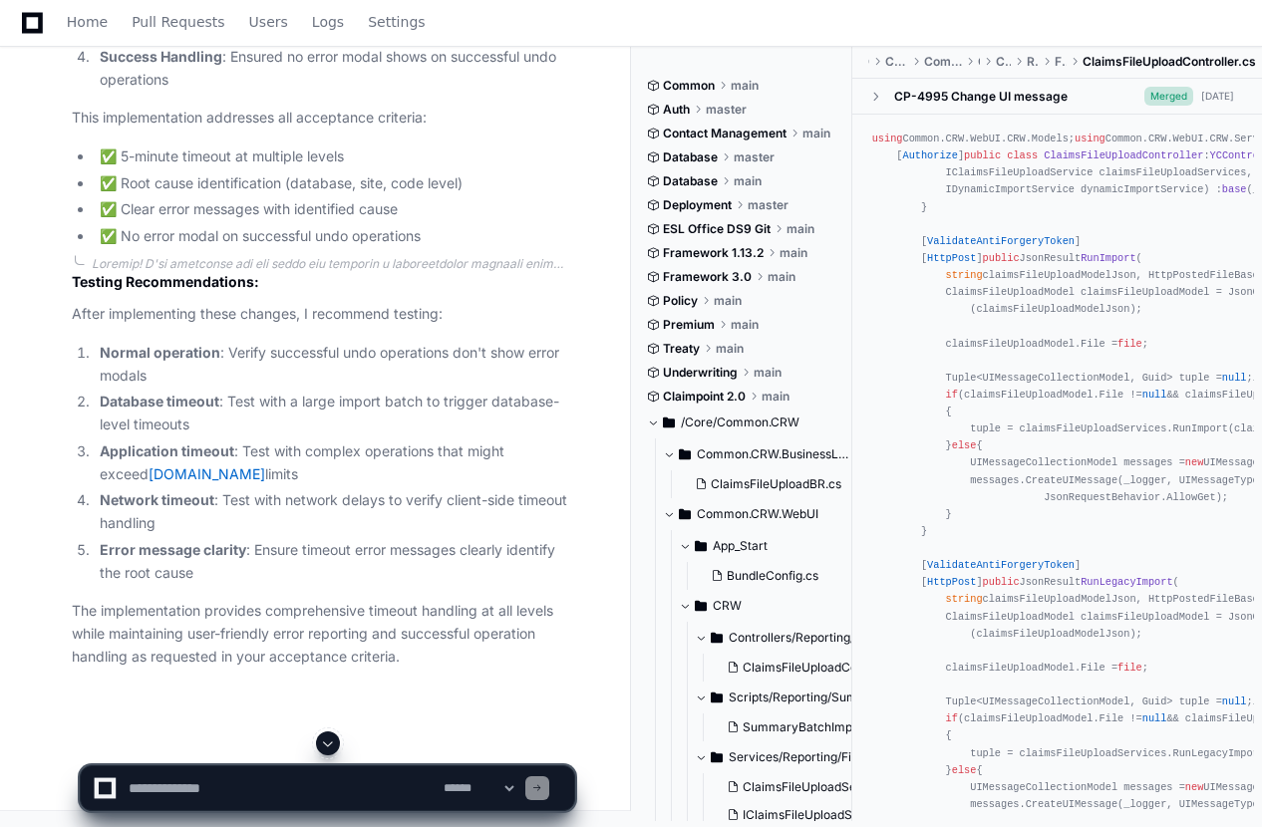
scroll to position [0, 0]
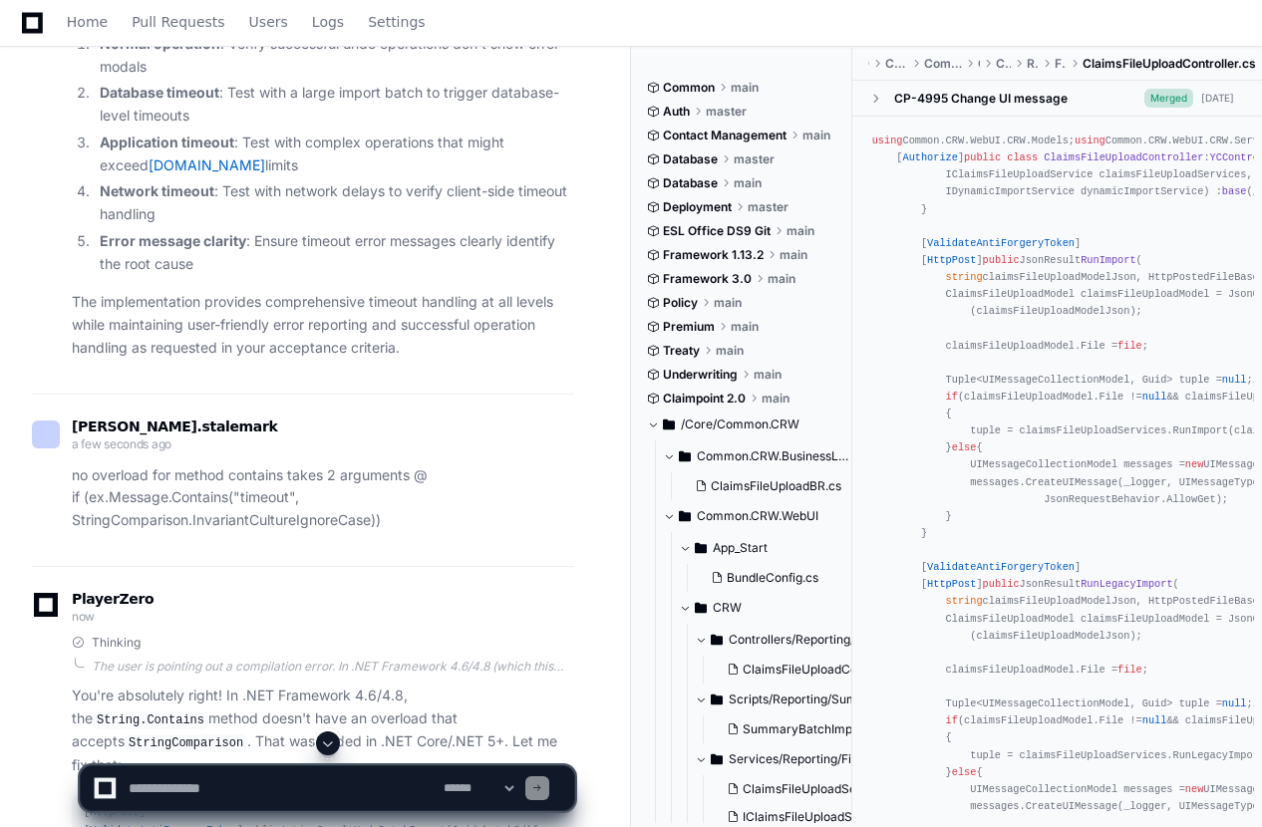
click at [331, 747] on span at bounding box center [328, 744] width 16 height 16
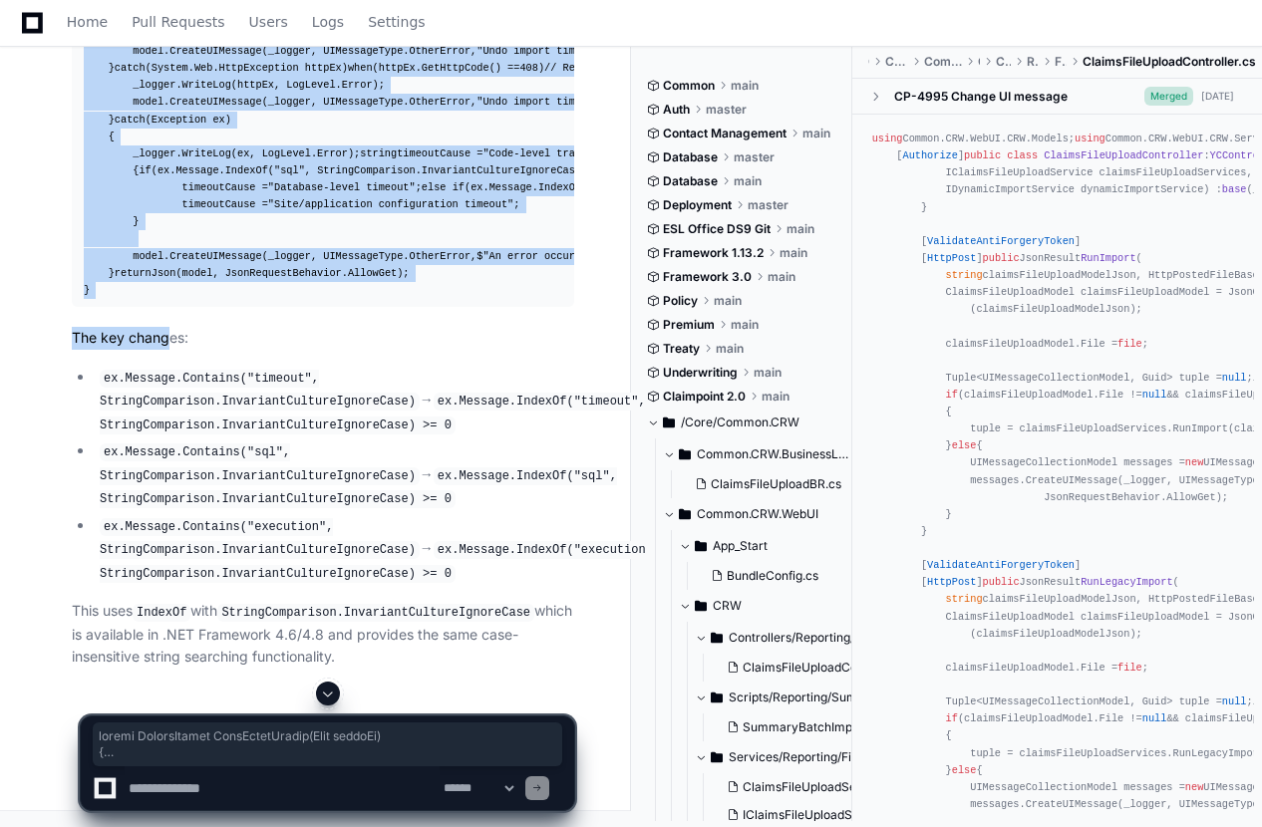
scroll to position [6429, 0]
drag, startPoint x: 84, startPoint y: 480, endPoint x: 146, endPoint y: 561, distance: 102.5
click at [146, 307] on pre "[ HttpPost ] [ ValidateAntiForgeryToken ] public ActionResult UndoBatchImport (…" at bounding box center [323, 60] width 502 height 494
copy div "public ActionResult UndoBatchImport ( Guid batchId ) { UIMessageCollectionModel…"
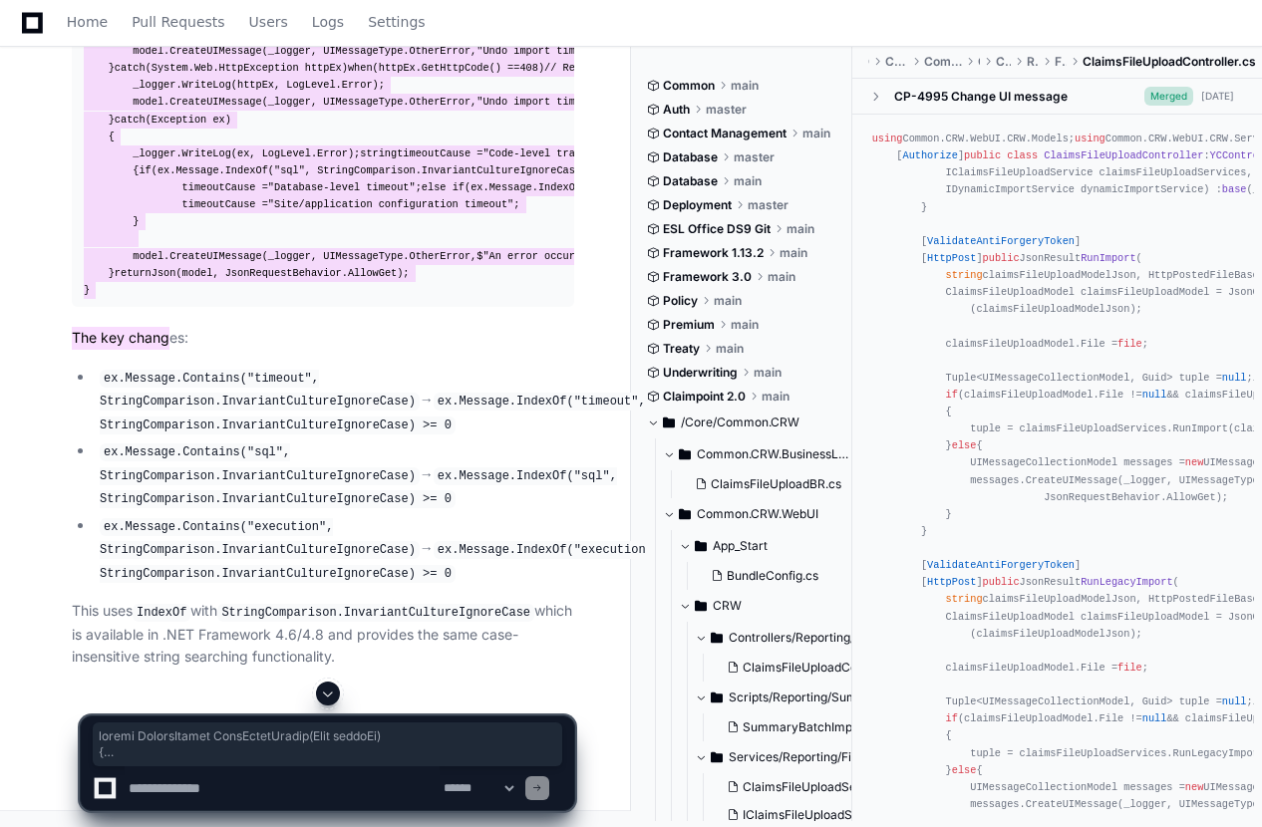
scroll to position [6729, 0]
